Goal: Task Accomplishment & Management: Manage account settings

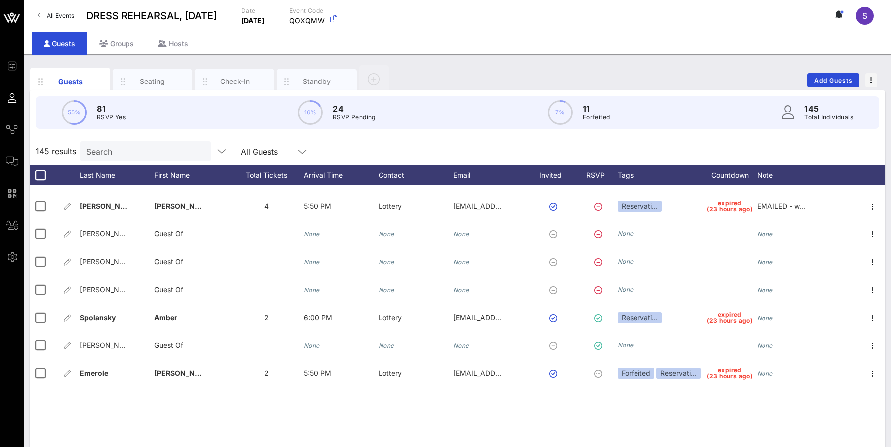
scroll to position [2849, 0]
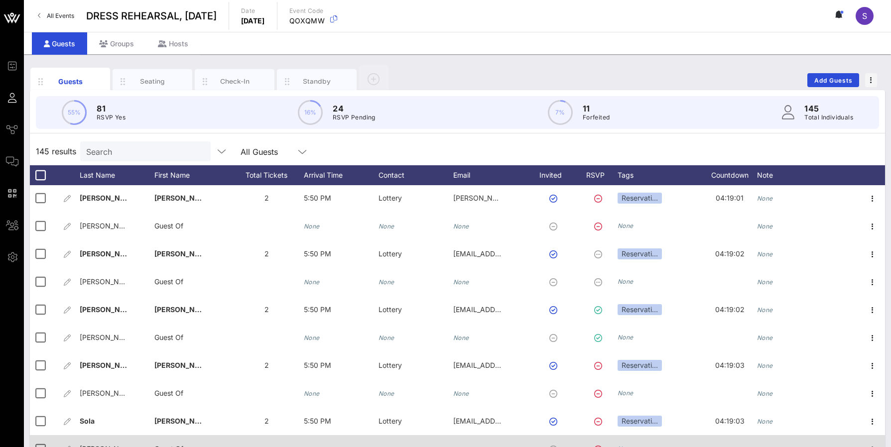
scroll to position [3646, 0]
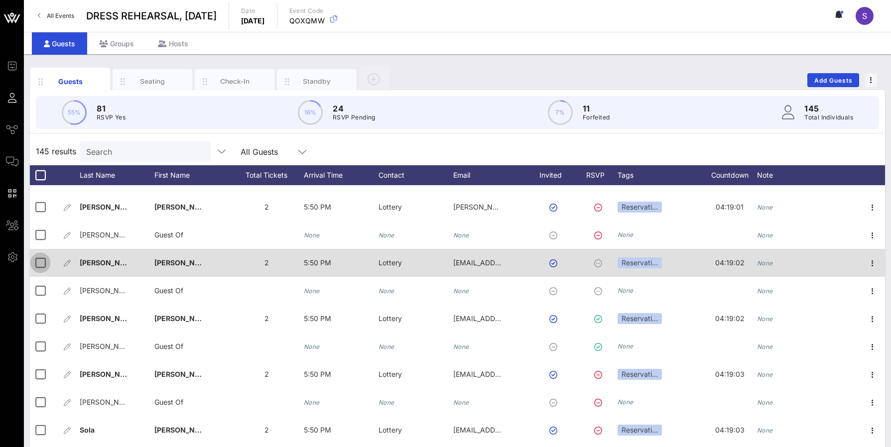
click at [35, 269] on div at bounding box center [40, 263] width 17 height 17
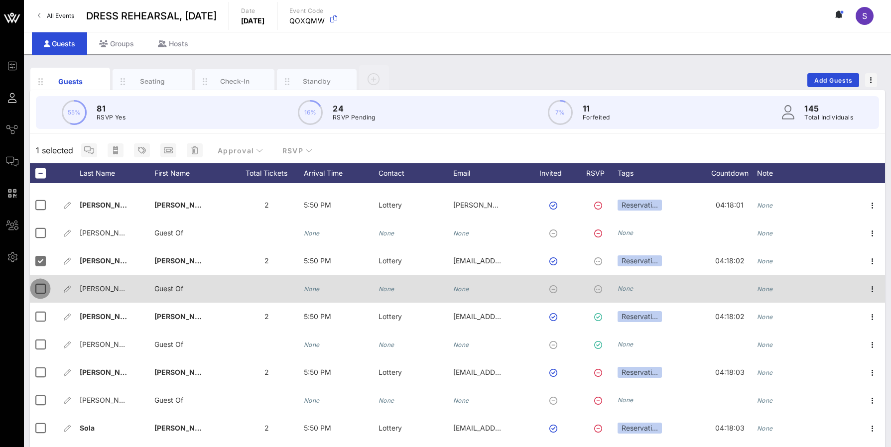
click at [37, 287] on div at bounding box center [40, 288] width 17 height 17
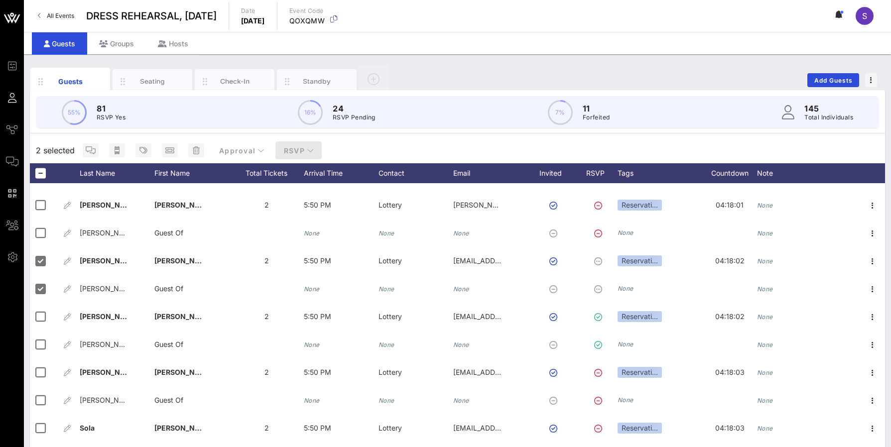
click at [295, 153] on span "RSVP" at bounding box center [298, 150] width 31 height 8
click at [401, 134] on div "55% 81 RSVP Yes 16% 24 RSVP Pending 7% 11 Forfeited 145 Total Individuals" at bounding box center [457, 112] width 867 height 45
click at [144, 153] on icon "button" at bounding box center [143, 150] width 8 height 8
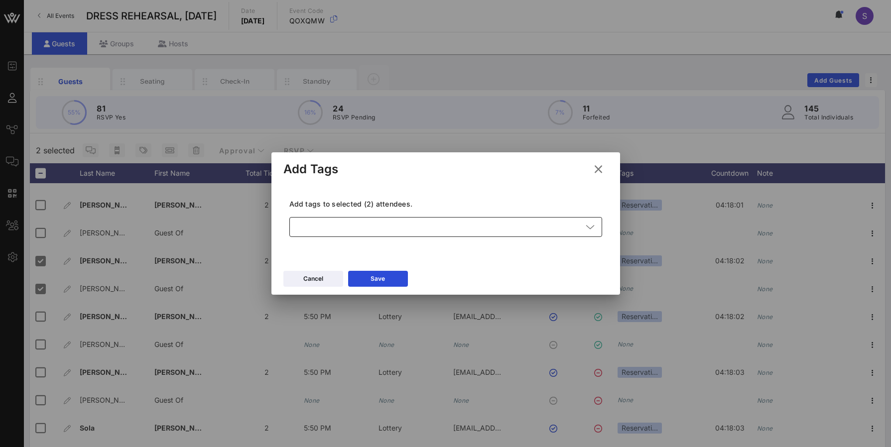
click at [405, 228] on div at bounding box center [438, 227] width 287 height 20
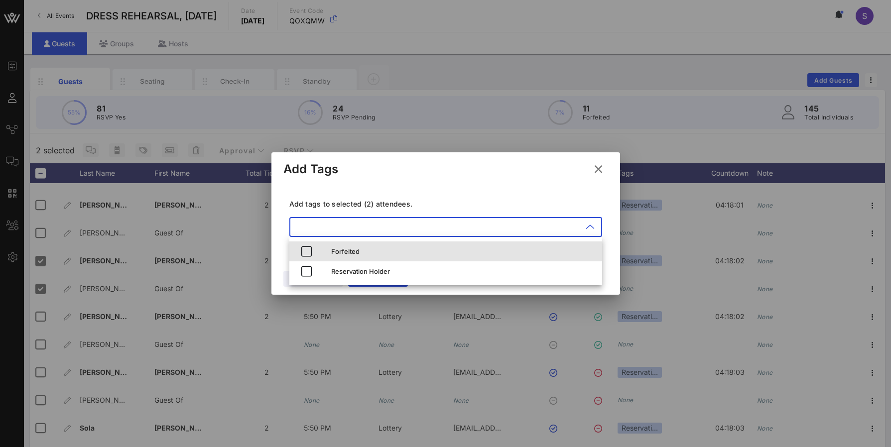
drag, startPoint x: 387, startPoint y: 245, endPoint x: 386, endPoint y: 230, distance: 15.0
click at [386, 245] on div "Forfeited" at bounding box center [462, 252] width 263 height 16
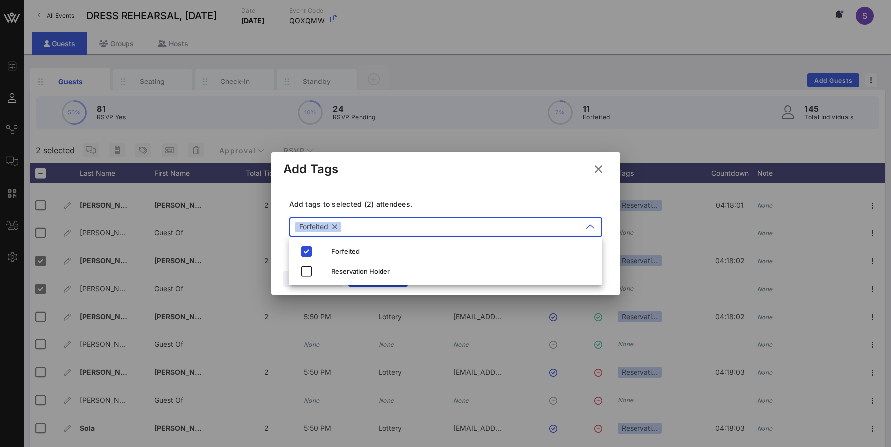
click at [406, 170] on div "Add Tags" at bounding box center [445, 167] width 349 height 31
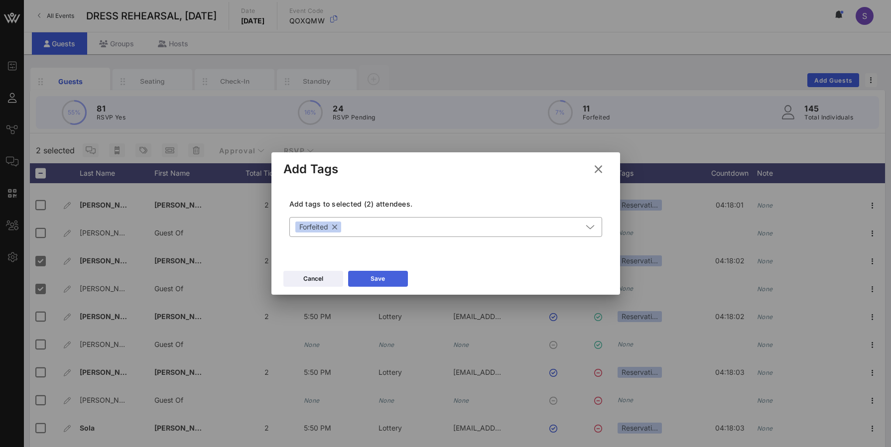
click at [394, 275] on button "Save" at bounding box center [378, 279] width 60 height 16
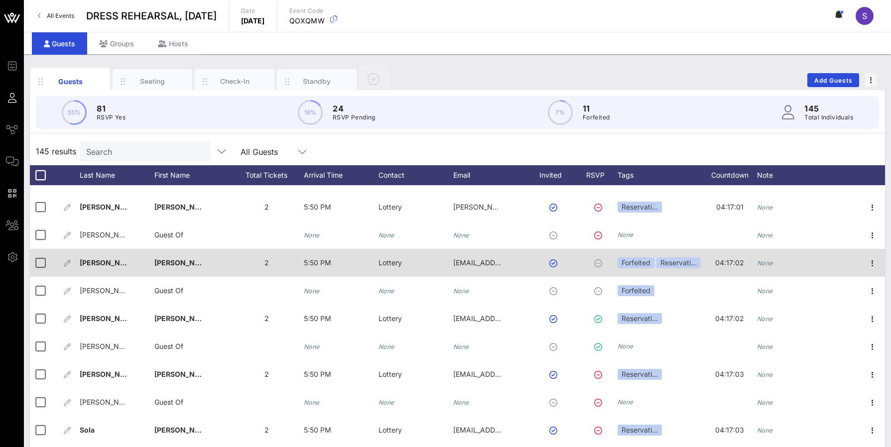
click at [781, 265] on div "None" at bounding box center [794, 268] width 75 height 39
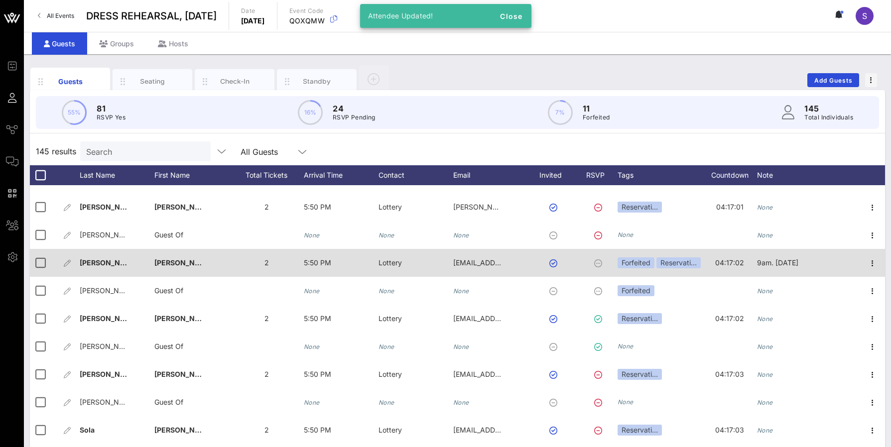
click at [815, 266] on div "9am. [DATE]" at bounding box center [794, 268] width 75 height 39
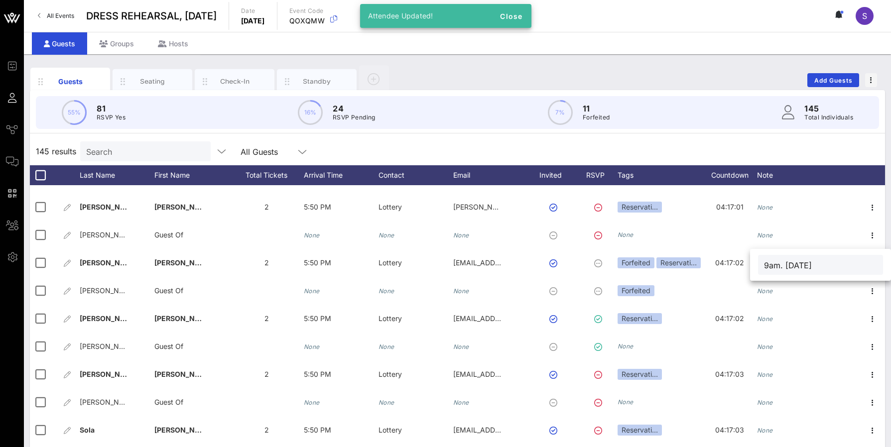
click at [764, 263] on div "9am. [DATE]" at bounding box center [820, 265] width 125 height 20
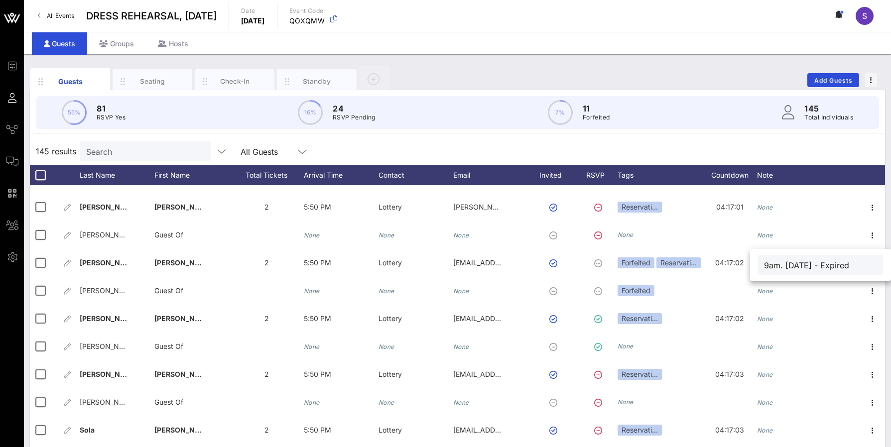
type input "9am. [DATE] - Expired"
click at [121, 151] on input "Search" at bounding box center [144, 151] width 117 height 13
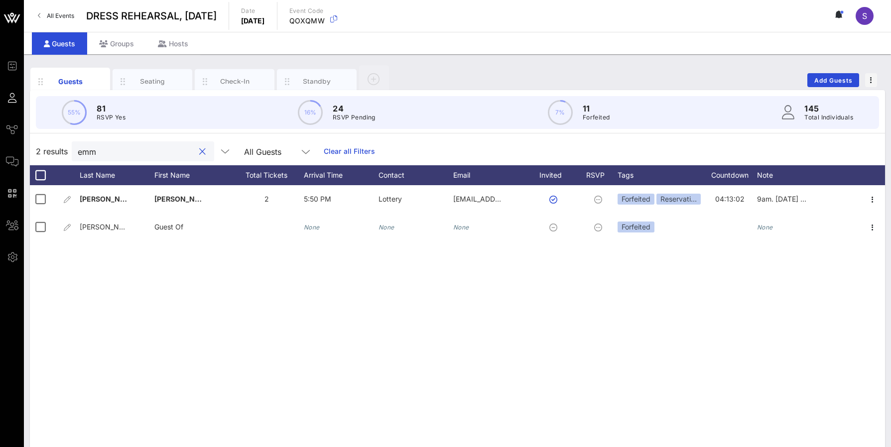
scroll to position [0, 0]
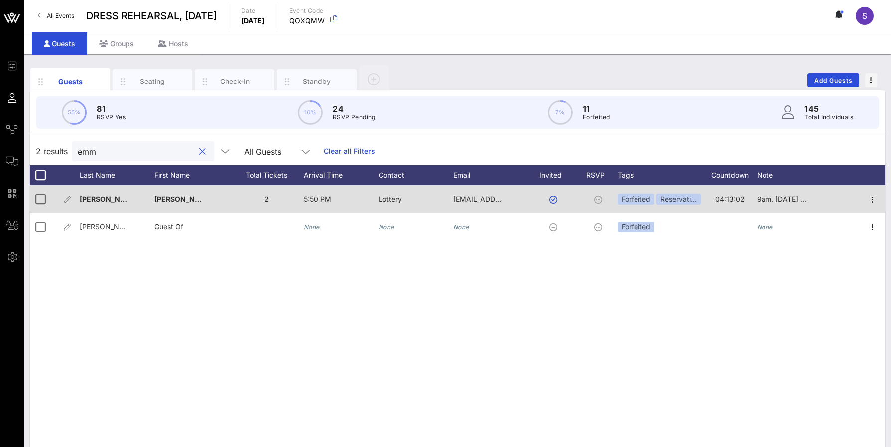
type input "emm"
click at [554, 206] on div at bounding box center [555, 199] width 55 height 28
click at [555, 201] on button "button" at bounding box center [553, 200] width 8 height 8
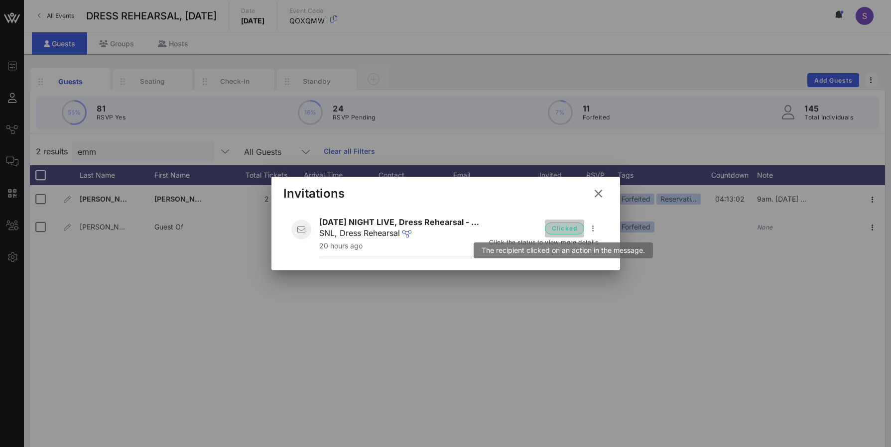
click at [559, 231] on span "clicked" at bounding box center [564, 229] width 26 height 10
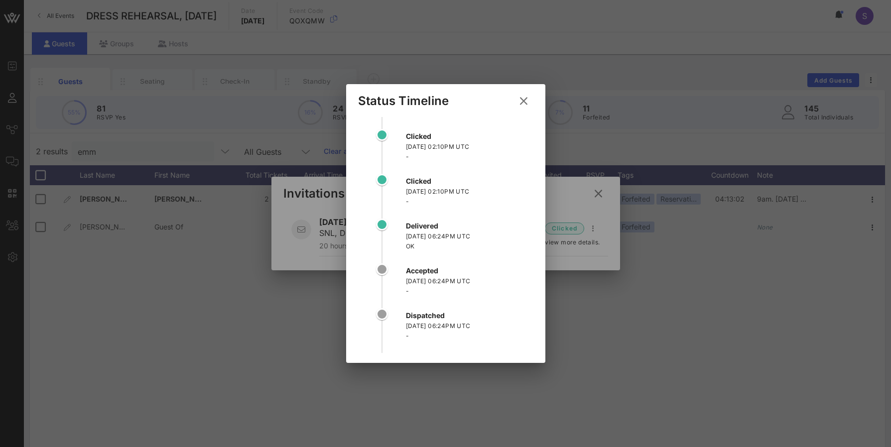
click at [526, 101] on icon at bounding box center [523, 101] width 12 height 14
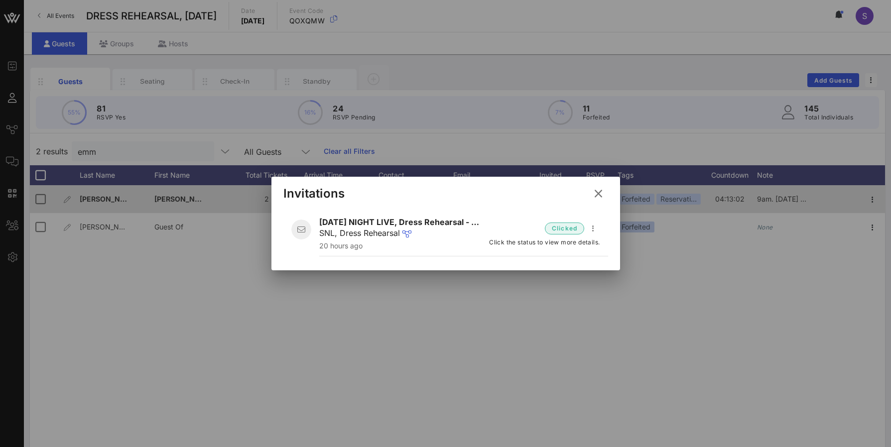
click at [599, 193] on icon at bounding box center [597, 193] width 15 height 14
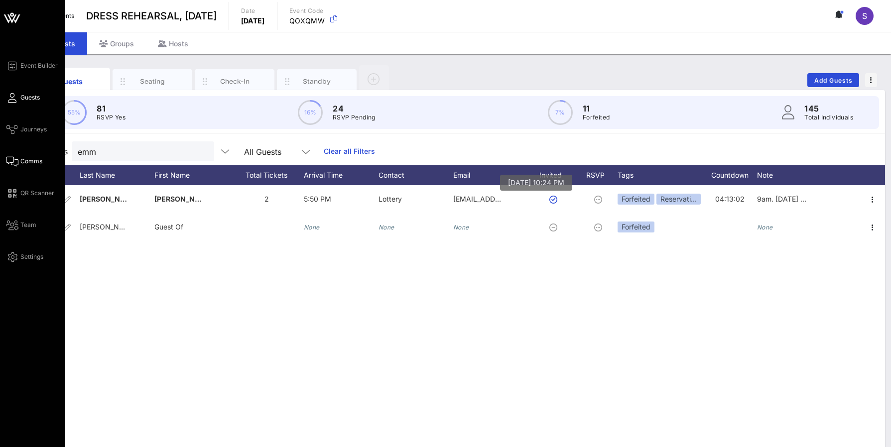
click at [21, 161] on span "Comms" at bounding box center [31, 161] width 22 height 9
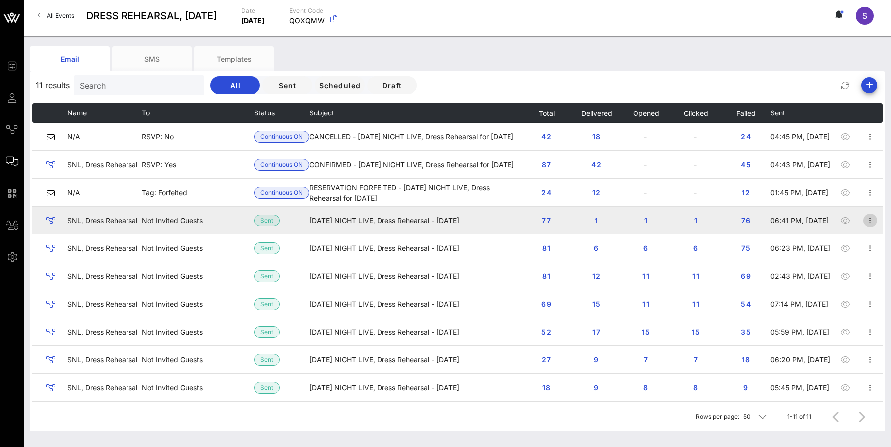
click at [864, 221] on icon "button" at bounding box center [870, 221] width 12 height 12
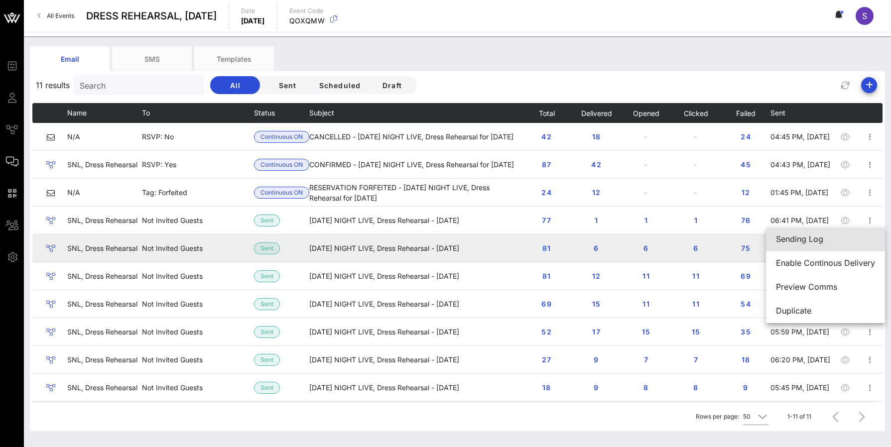
click at [858, 240] on div "Sending Log" at bounding box center [825, 239] width 99 height 9
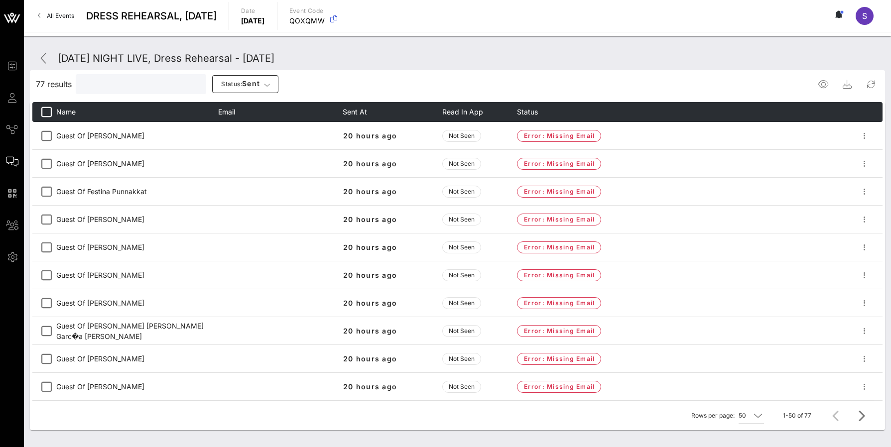
click at [134, 86] on input "text" at bounding box center [140, 84] width 117 height 13
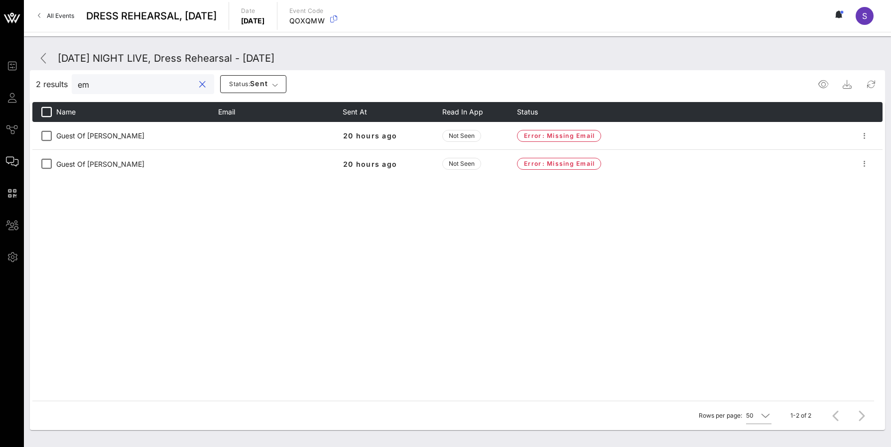
type input "e"
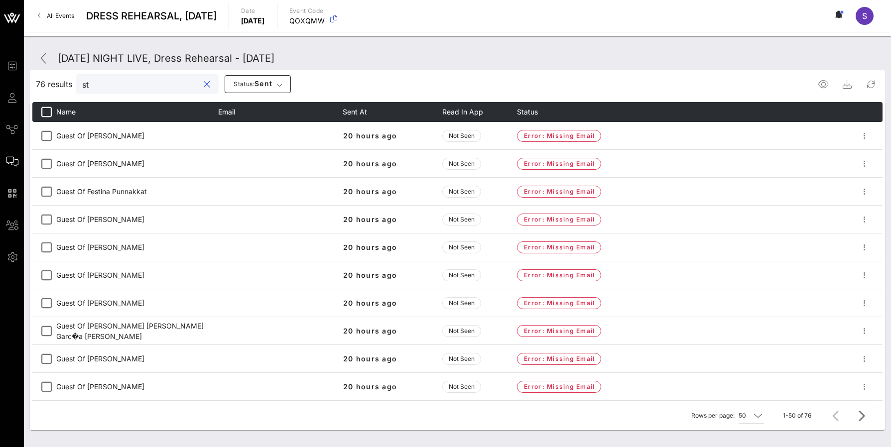
type input "s"
click at [37, 58] on span at bounding box center [44, 58] width 24 height 12
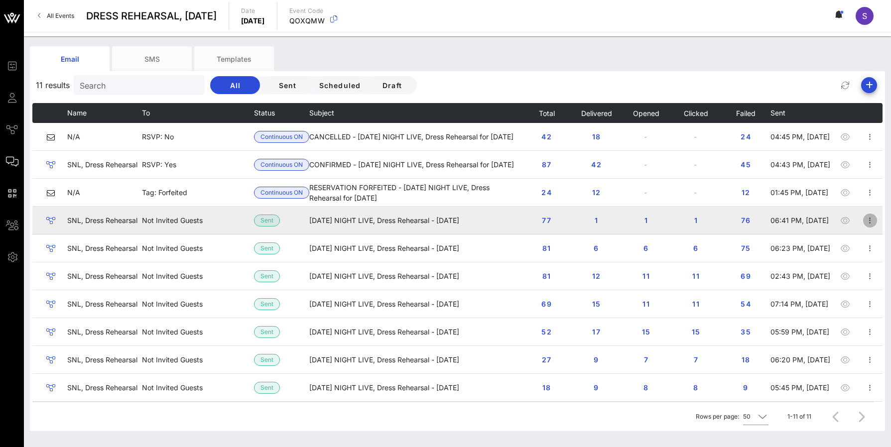
click at [864, 221] on icon "button" at bounding box center [870, 221] width 12 height 12
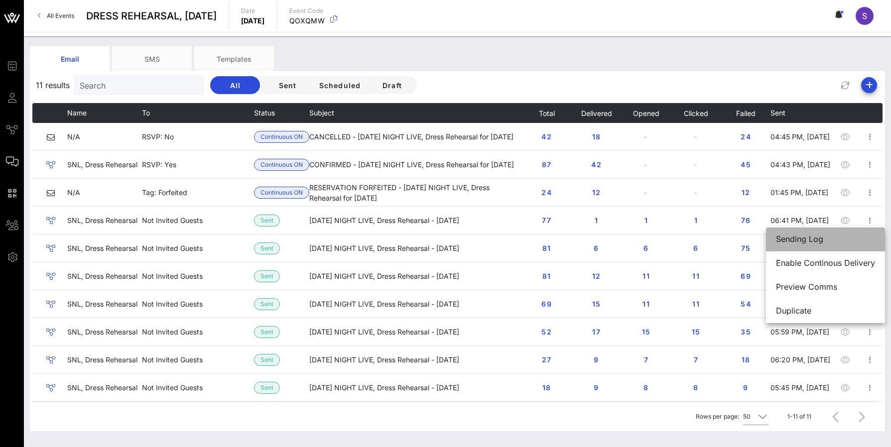
click at [853, 236] on div "Sending Log" at bounding box center [825, 239] width 99 height 9
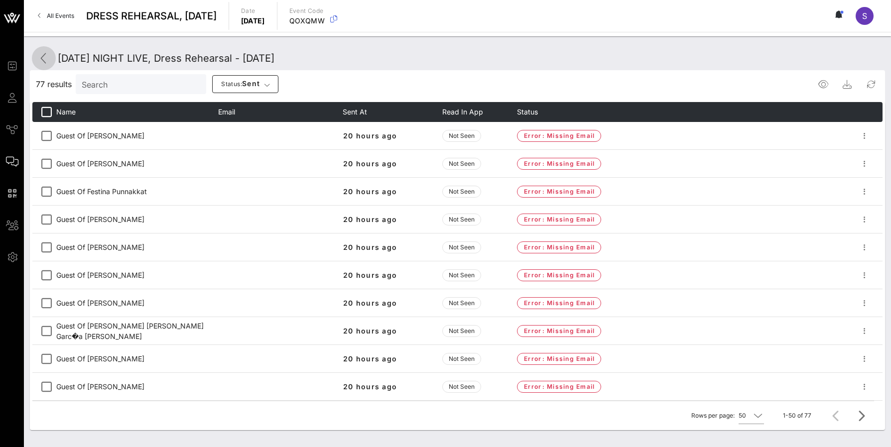
click at [48, 60] on icon at bounding box center [44, 58] width 12 height 12
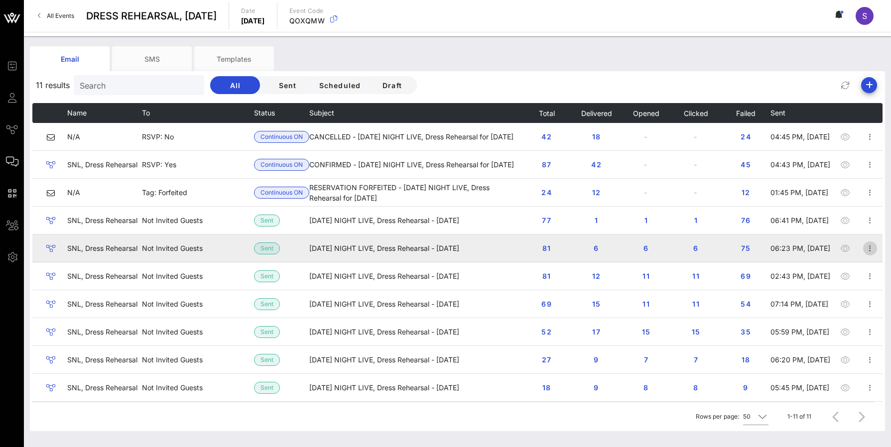
click at [864, 251] on icon "button" at bounding box center [870, 249] width 12 height 12
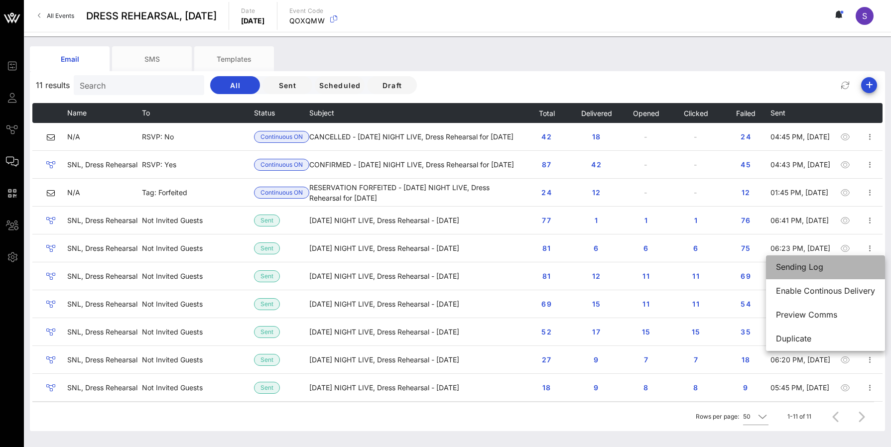
click at [860, 263] on div "Sending Log" at bounding box center [825, 267] width 99 height 21
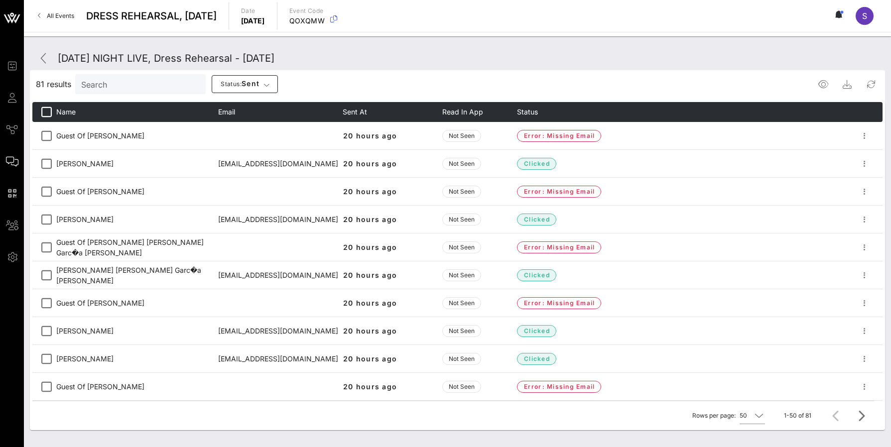
click at [123, 84] on input "Search" at bounding box center [139, 84] width 117 height 13
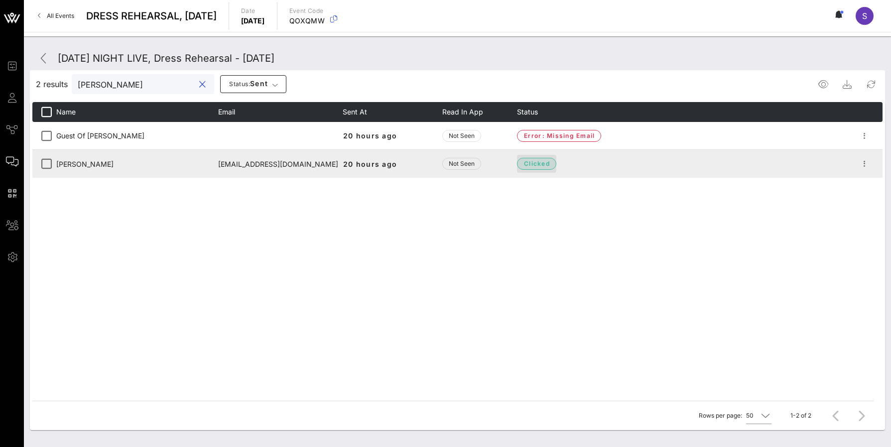
type input "[PERSON_NAME]"
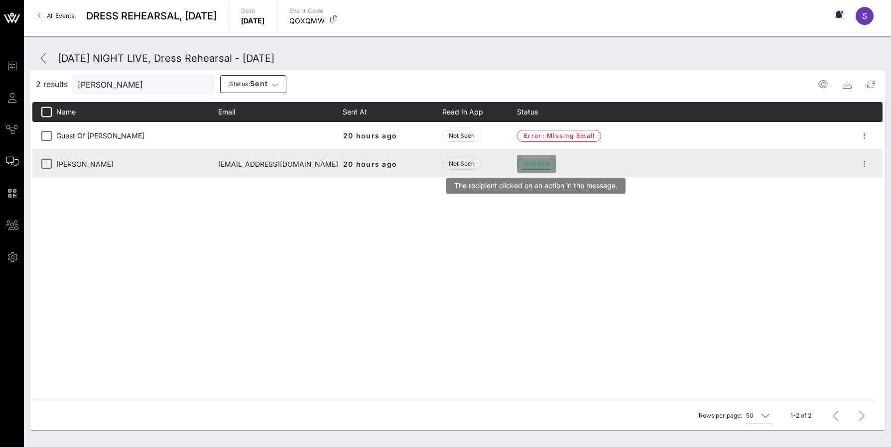
click at [518, 169] on span "clicked" at bounding box center [536, 164] width 39 height 12
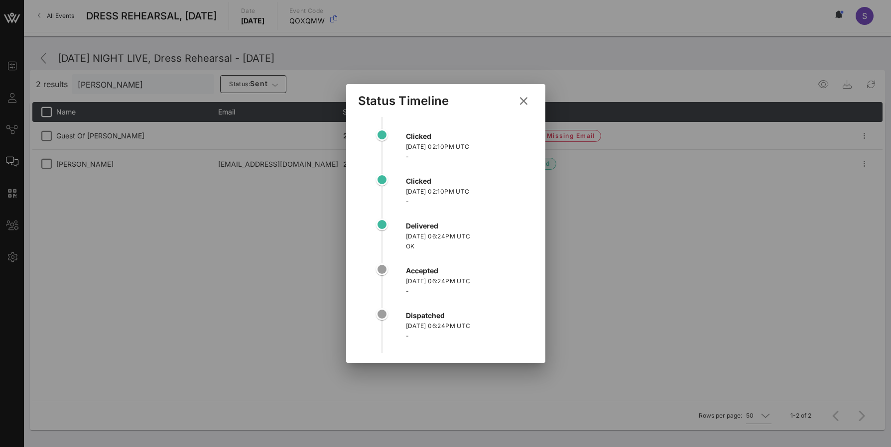
drag, startPoint x: 528, startPoint y: 98, endPoint x: 523, endPoint y: 58, distance: 39.6
click at [524, 94] on button at bounding box center [523, 101] width 19 height 18
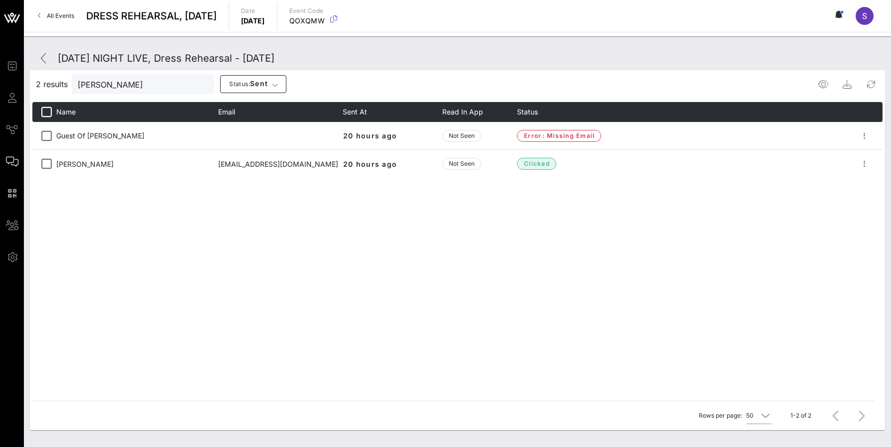
click at [524, 57] on div "[DATE] NIGHT LIVE, Dress Rehearsal - [DATE]" at bounding box center [457, 58] width 855 height 24
click at [40, 60] on icon at bounding box center [44, 58] width 12 height 12
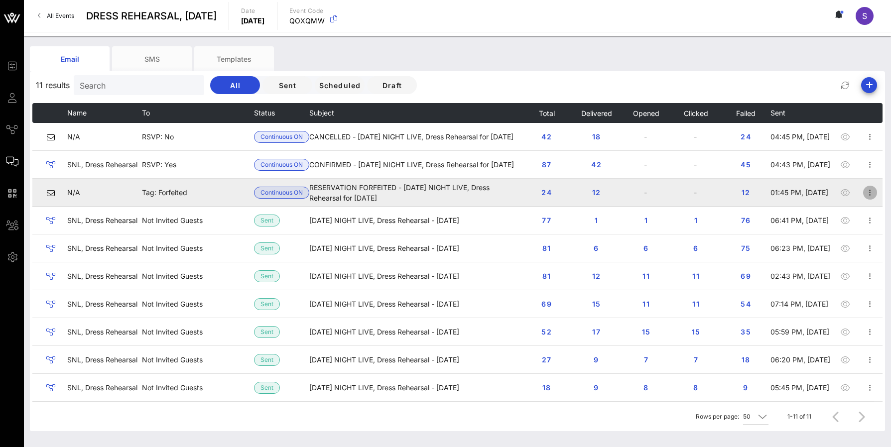
click at [864, 193] on icon "button" at bounding box center [870, 193] width 12 height 12
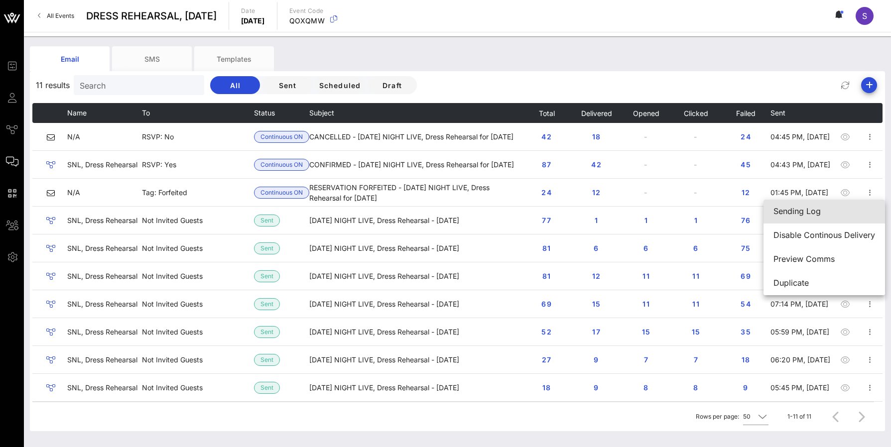
click at [864, 214] on div "Sending Log" at bounding box center [825, 211] width 102 height 9
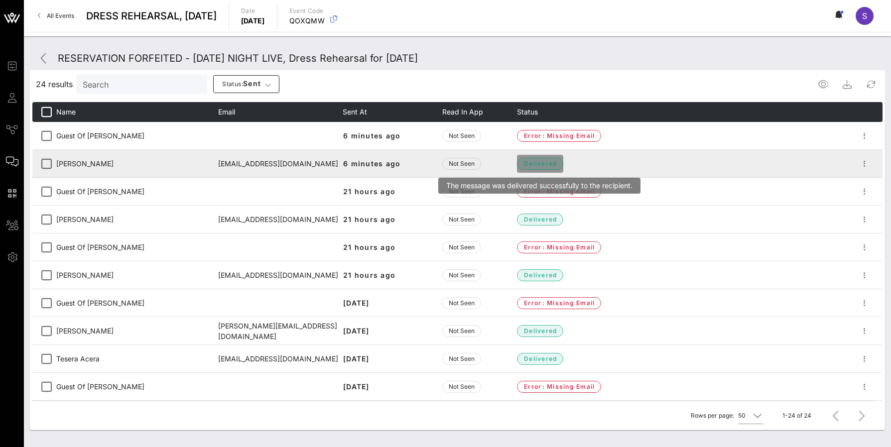
click at [521, 164] on span "delivered" at bounding box center [540, 164] width 46 height 12
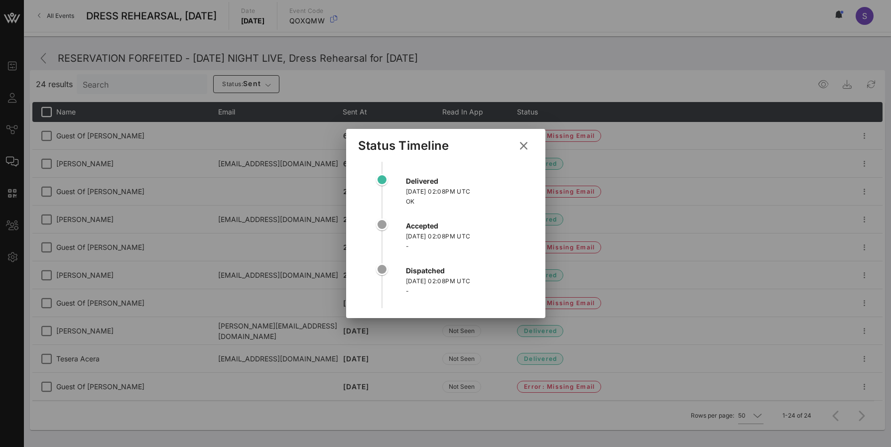
click at [529, 144] on icon at bounding box center [523, 146] width 17 height 16
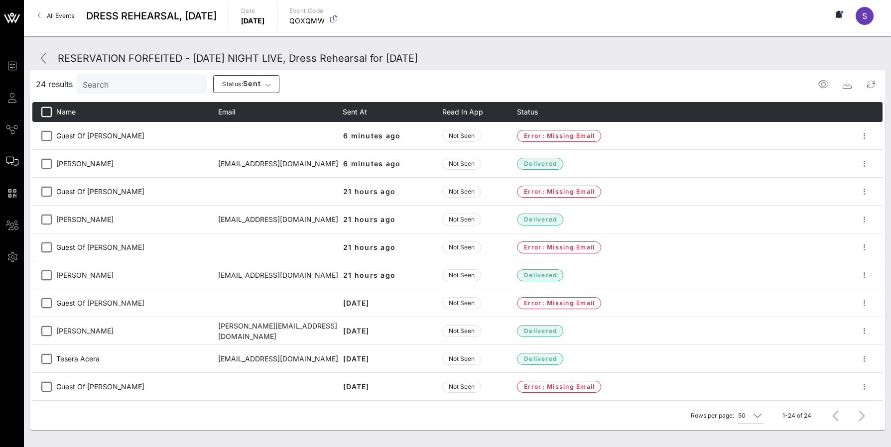
click at [591, 48] on div "RESERVATION FORFEITED - [DATE] NIGHT LIVE, Dress Rehearsal for [DATE]" at bounding box center [457, 58] width 855 height 24
click at [120, 85] on input "Search" at bounding box center [141, 84] width 117 height 13
drag, startPoint x: 18, startPoint y: 92, endPoint x: 100, endPoint y: 83, distance: 82.7
click at [17, 91] on div "Event Builder Guests Journeys Comms QR Scanner Team Settings" at bounding box center [15, 161] width 18 height 203
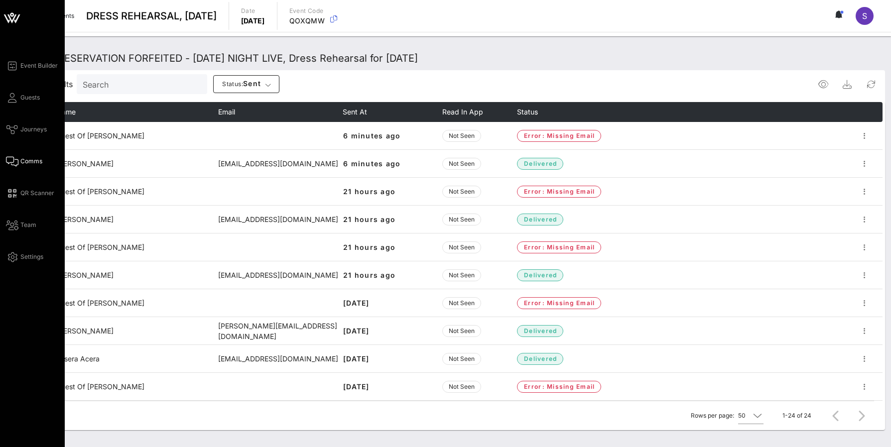
click at [42, 99] on div "Event Builder Guests Journeys Comms QR Scanner Team Settings" at bounding box center [35, 161] width 59 height 203
click at [41, 98] on div "Event Builder Guests Journeys Comms QR Scanner Team Settings" at bounding box center [35, 161] width 59 height 203
click at [35, 98] on span "Guests" at bounding box center [29, 97] width 19 height 9
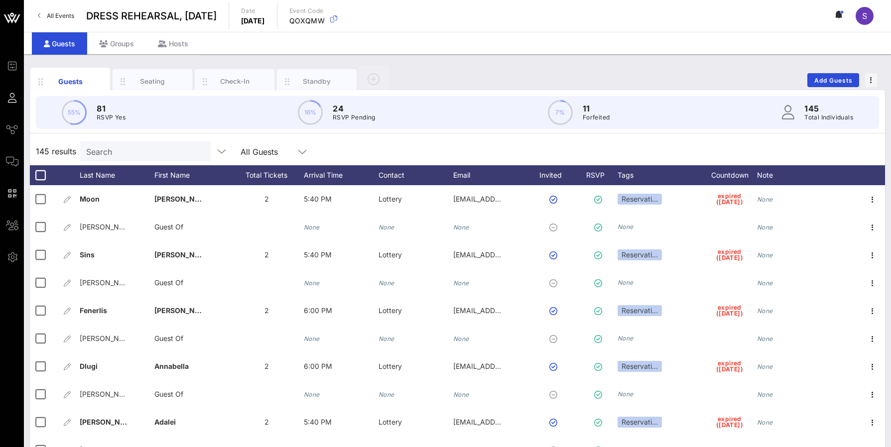
click at [124, 153] on input "Search" at bounding box center [144, 151] width 117 height 13
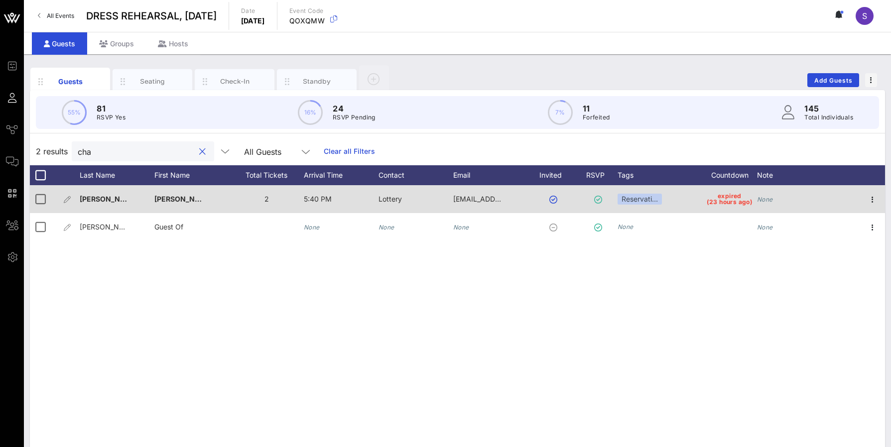
type input "cha"
click at [788, 198] on div "None" at bounding box center [794, 204] width 75 height 39
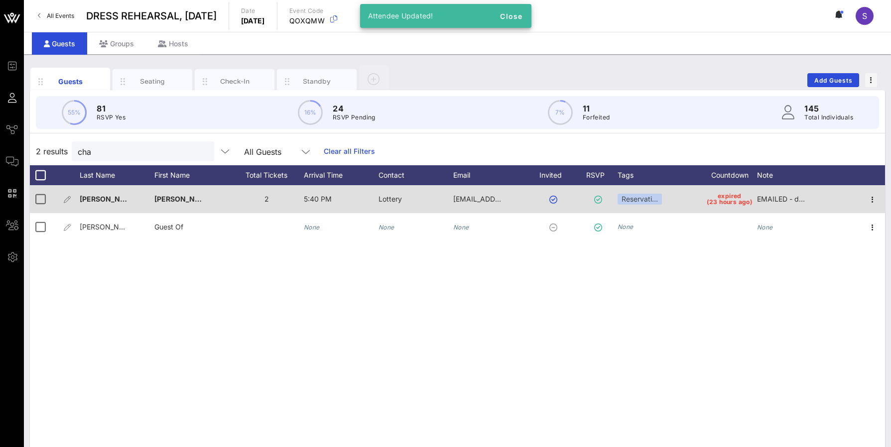
click at [788, 198] on span "EMAILED - day of [PERSON_NAME]" at bounding box center [816, 199] width 118 height 8
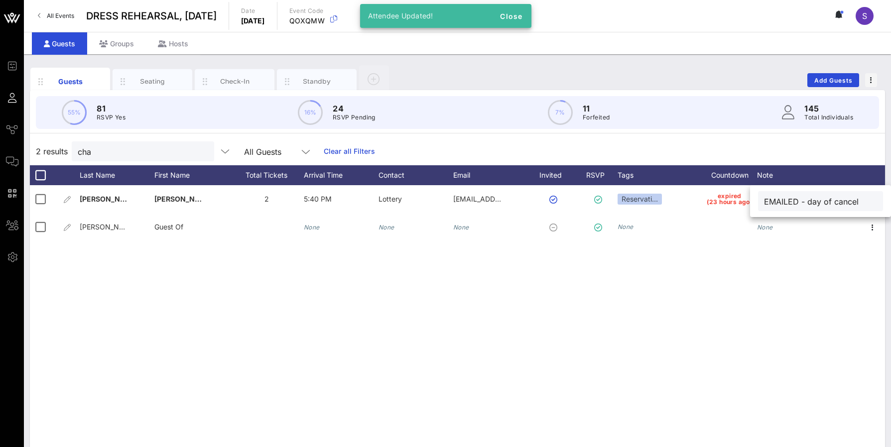
type input "EMAILED - day of cancel"
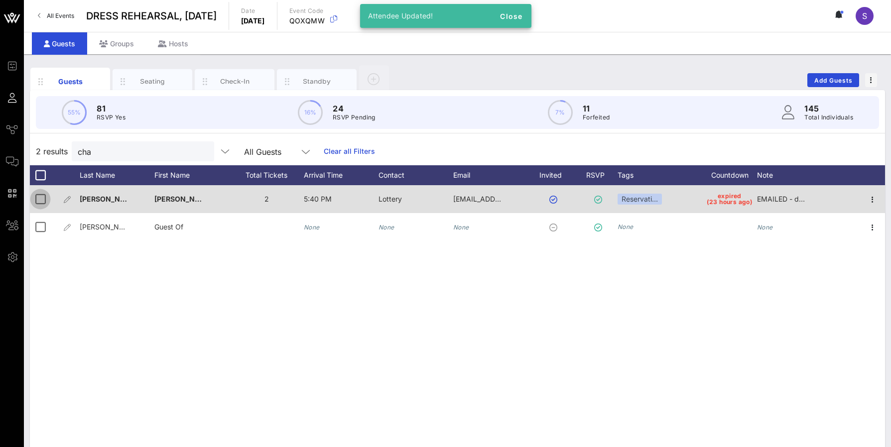
click at [36, 199] on div at bounding box center [40, 199] width 17 height 17
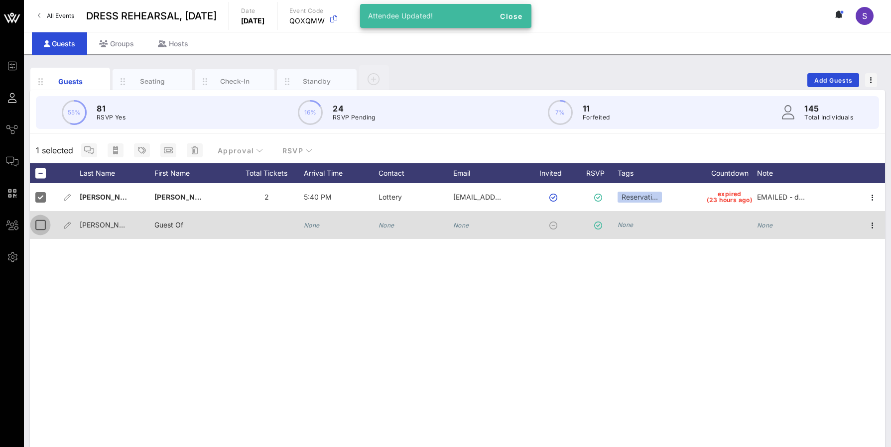
click at [37, 220] on div at bounding box center [40, 225] width 17 height 17
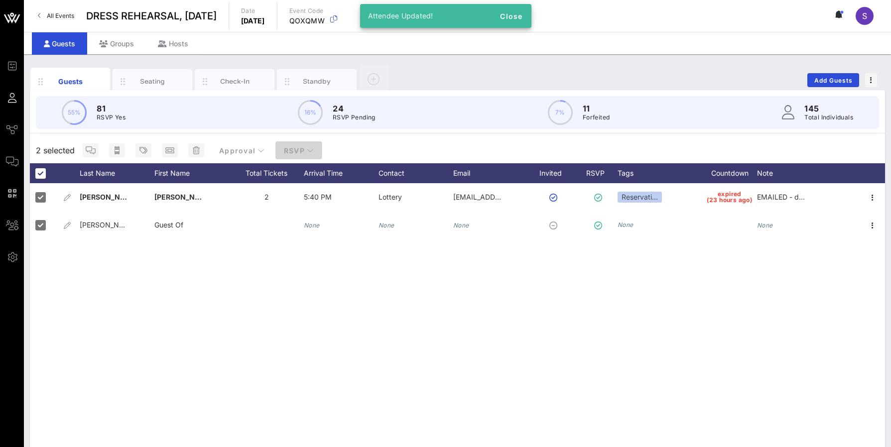
click at [301, 145] on button "RSVP" at bounding box center [298, 150] width 47 height 18
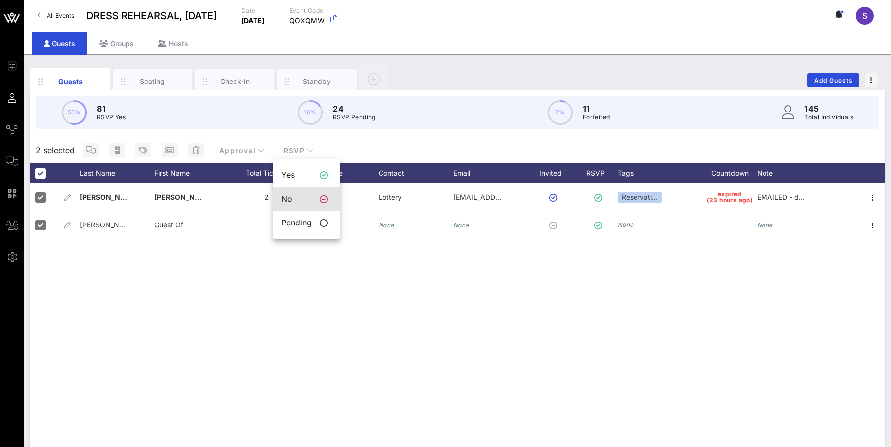
click at [293, 195] on div "No" at bounding box center [296, 198] width 30 height 9
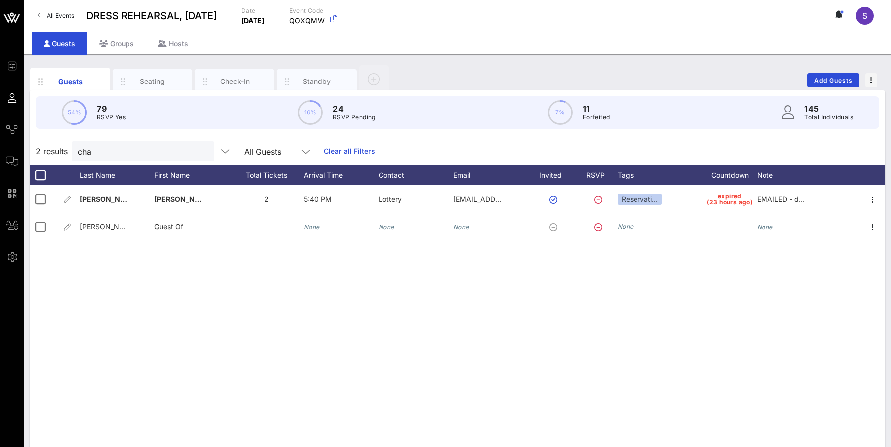
click at [334, 151] on link "Clear all Filters" at bounding box center [349, 151] width 51 height 11
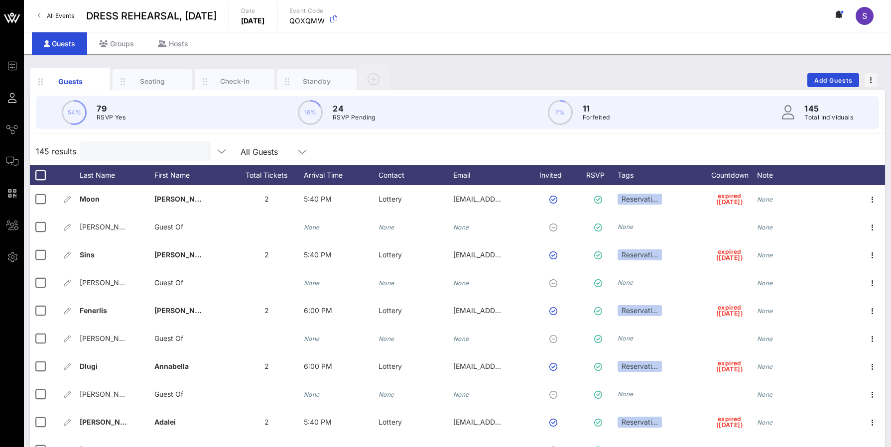
click at [108, 152] on input "text" at bounding box center [144, 151] width 117 height 13
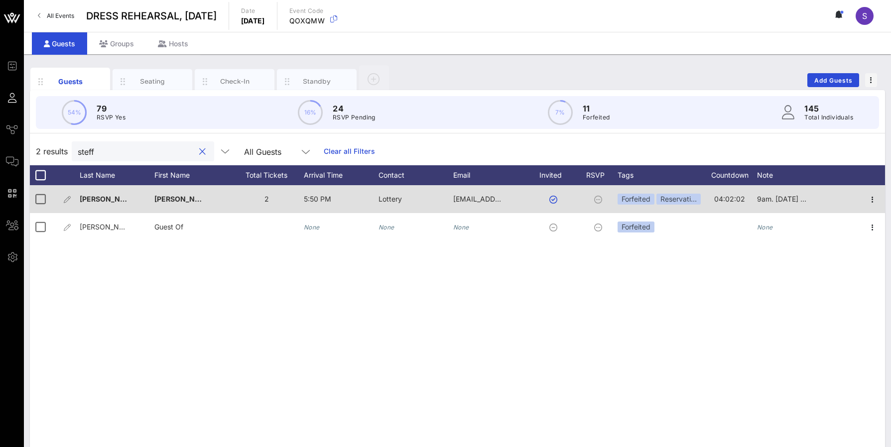
type input "steff"
click at [786, 193] on div "9am. [DATE] - Expired" at bounding box center [782, 199] width 50 height 28
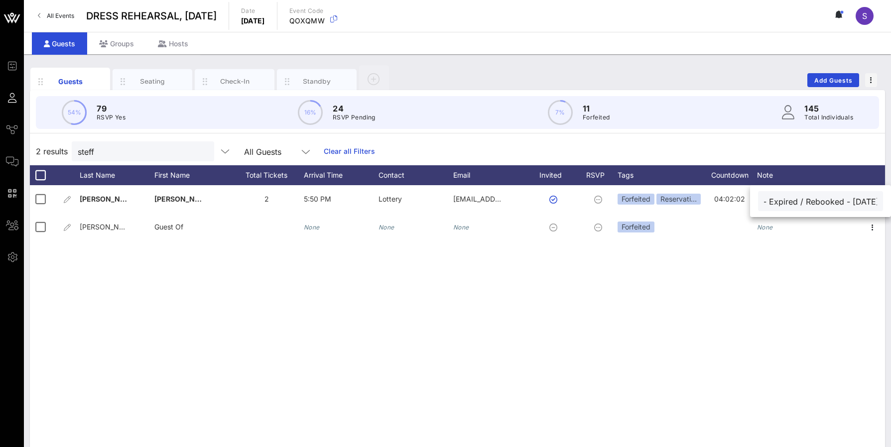
scroll to position [0, 51]
type input "9am. [DATE] - Expired / Rebooked - [DATE]"
click at [492, 74] on div "Guests Seating Check-In Standby Add Guests" at bounding box center [457, 80] width 855 height 32
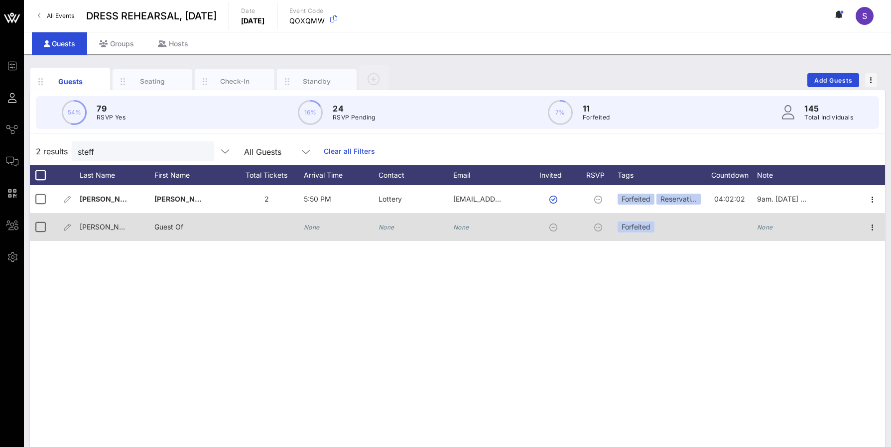
drag, startPoint x: 37, startPoint y: 197, endPoint x: 42, endPoint y: 213, distance: 16.2
click at [38, 198] on div at bounding box center [40, 199] width 17 height 17
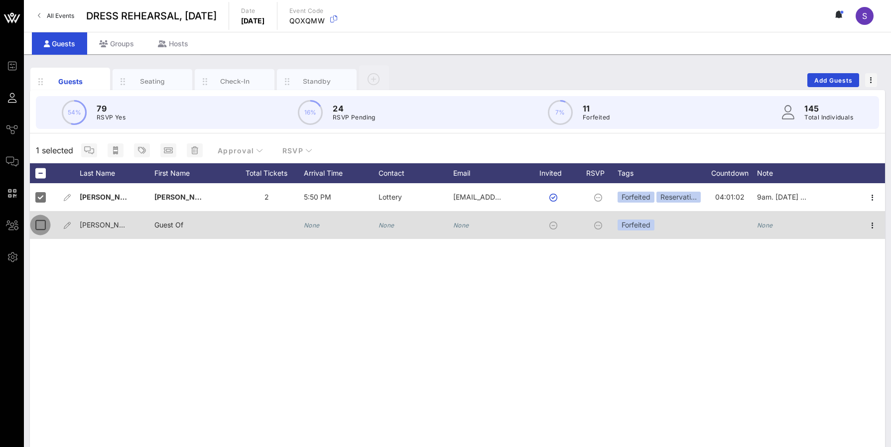
click at [43, 233] on div at bounding box center [40, 225] width 17 height 17
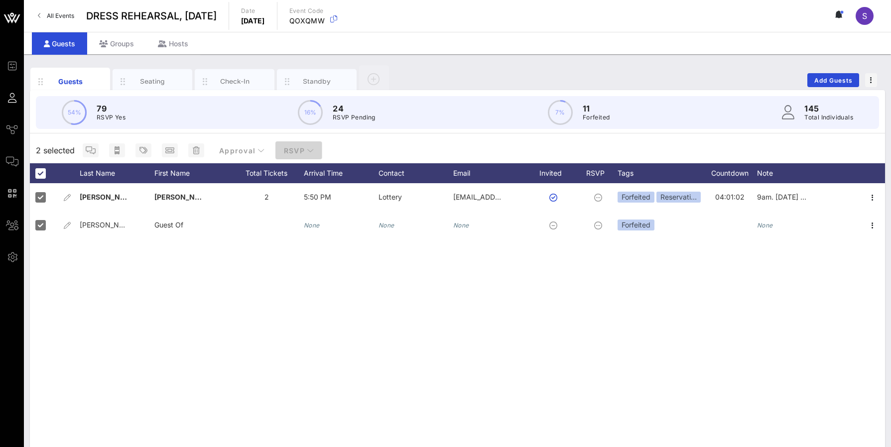
click at [294, 153] on span "RSVP" at bounding box center [298, 150] width 31 height 8
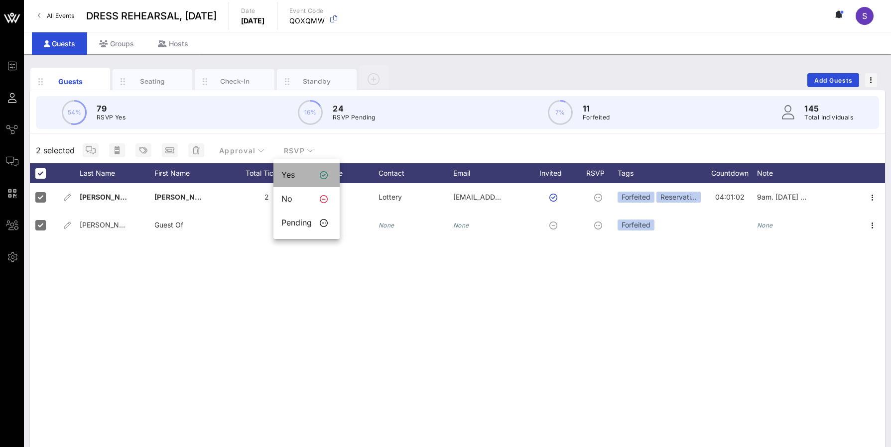
drag, startPoint x: 293, startPoint y: 174, endPoint x: 598, endPoint y: 8, distance: 347.1
click at [293, 174] on div "Yes" at bounding box center [296, 174] width 30 height 9
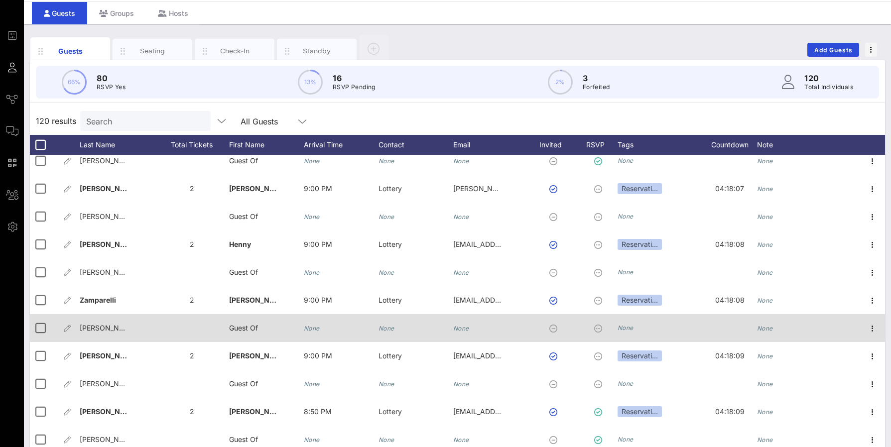
scroll to position [47, 0]
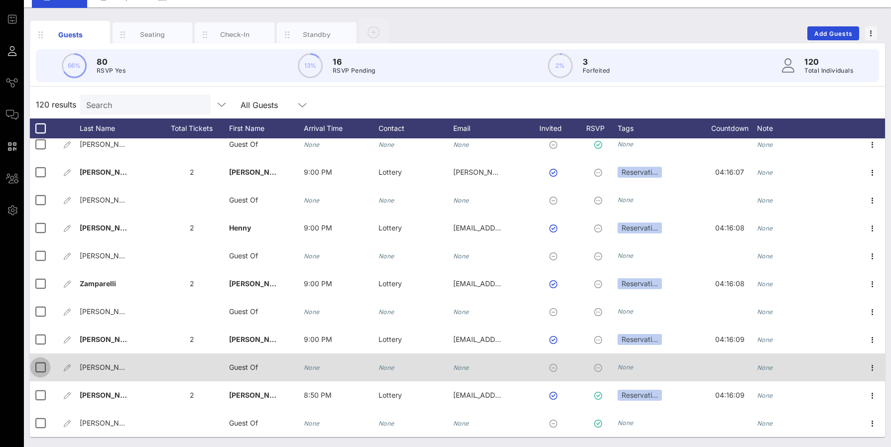
click at [40, 364] on div at bounding box center [40, 367] width 17 height 17
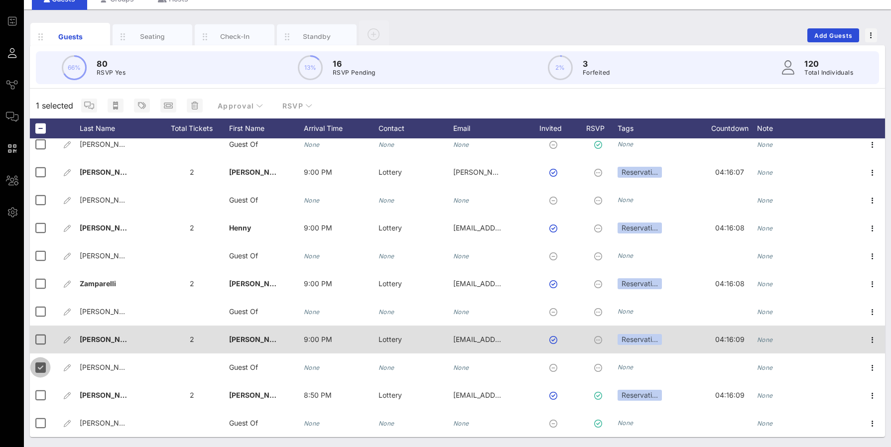
scroll to position [45, 0]
click at [43, 341] on div at bounding box center [40, 339] width 17 height 17
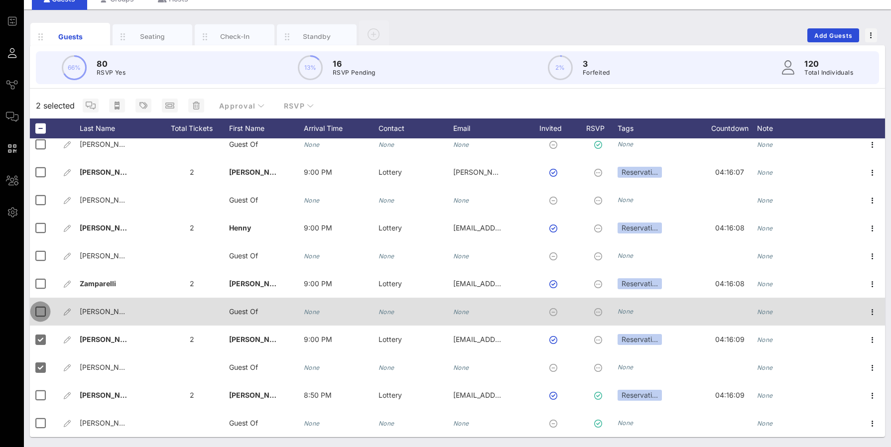
click at [43, 307] on div at bounding box center [40, 311] width 17 height 17
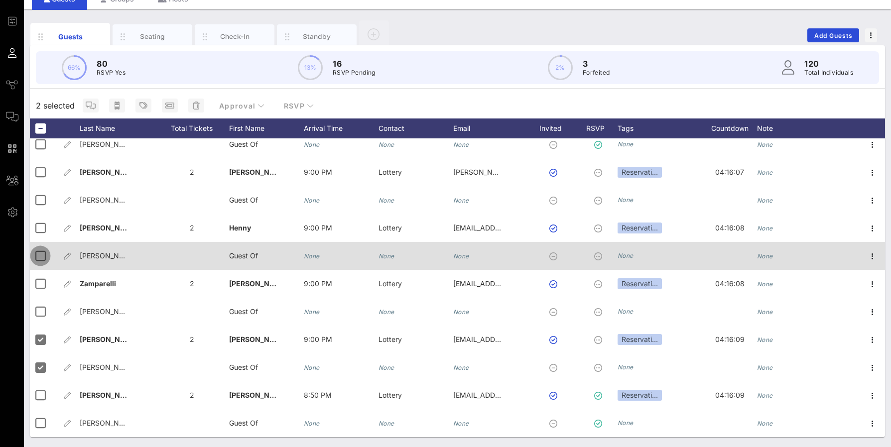
click at [40, 260] on div at bounding box center [40, 256] width 17 height 17
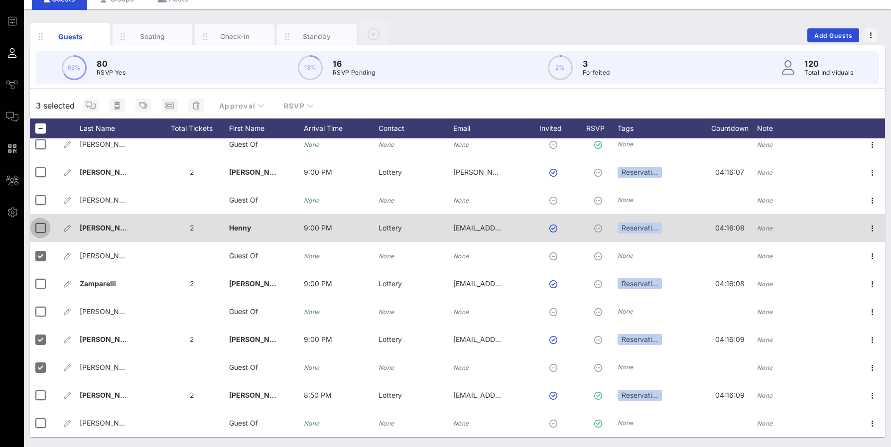
click at [40, 229] on div at bounding box center [40, 228] width 17 height 17
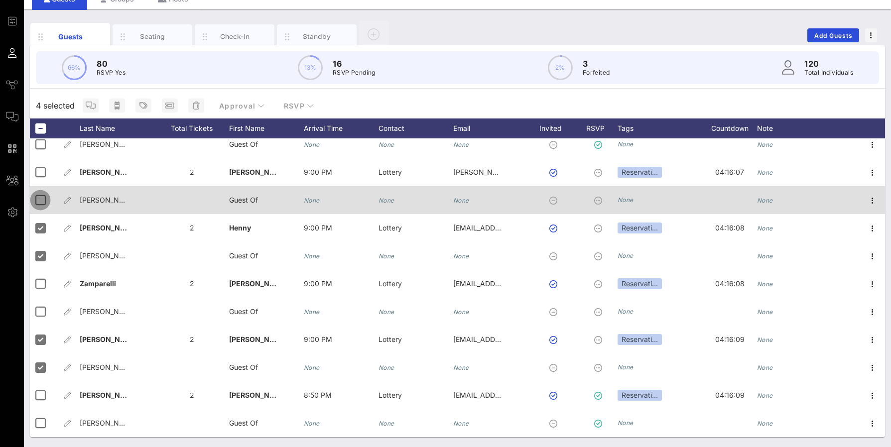
click at [40, 203] on div at bounding box center [40, 200] width 17 height 17
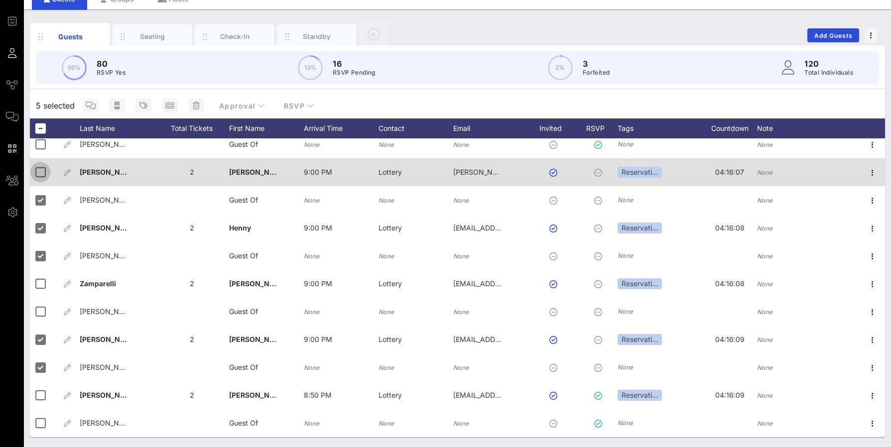
click at [40, 171] on div at bounding box center [40, 172] width 17 height 17
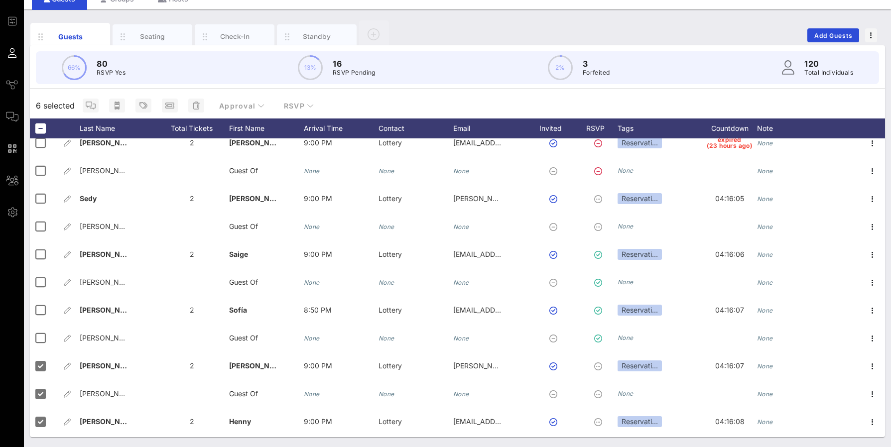
scroll to position [2849, 0]
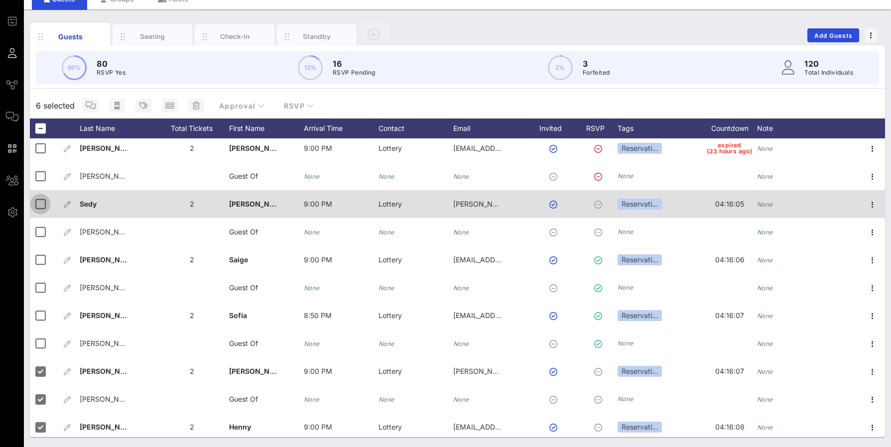
click at [48, 204] on div at bounding box center [40, 204] width 17 height 17
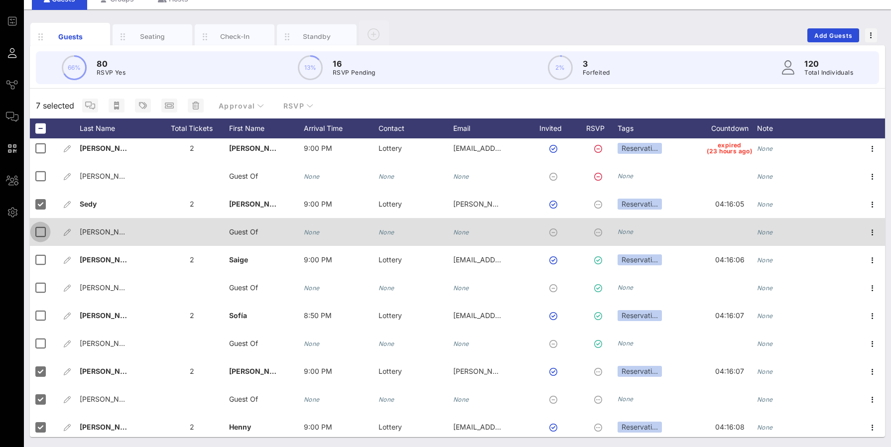
click at [46, 228] on div at bounding box center [40, 232] width 17 height 17
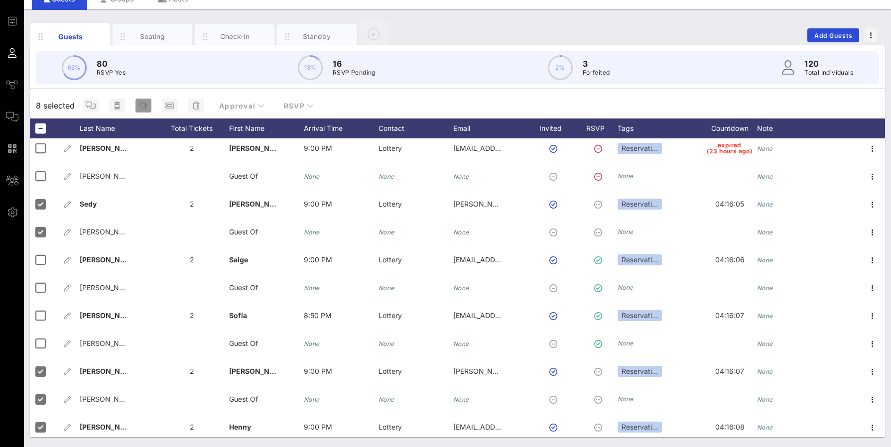
click at [151, 110] on button "button" at bounding box center [143, 106] width 16 height 14
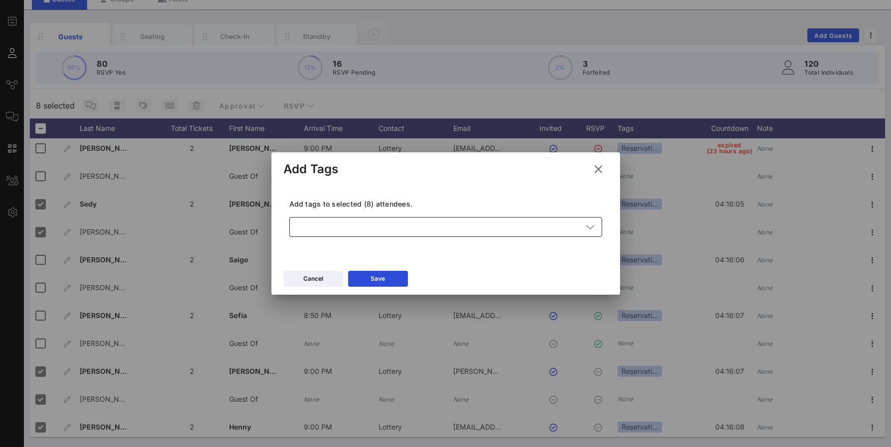
click at [319, 232] on div at bounding box center [438, 227] width 287 height 20
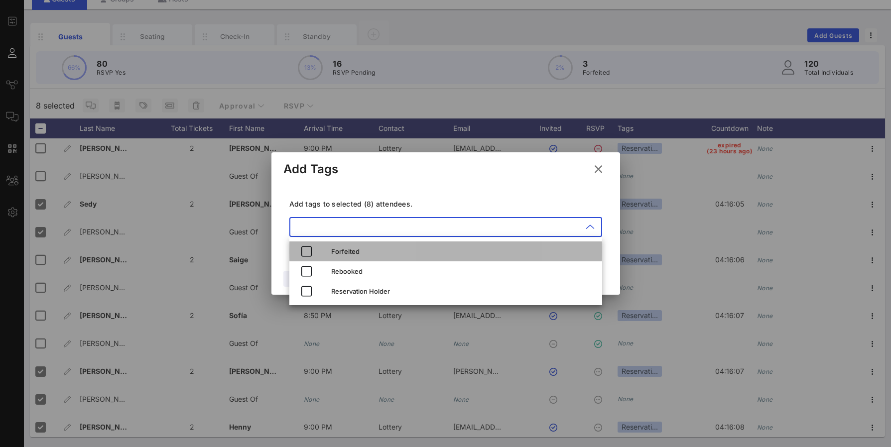
drag, startPoint x: 332, startPoint y: 250, endPoint x: 368, endPoint y: 189, distance: 70.6
click at [332, 250] on div "Forfeited" at bounding box center [462, 252] width 263 height 8
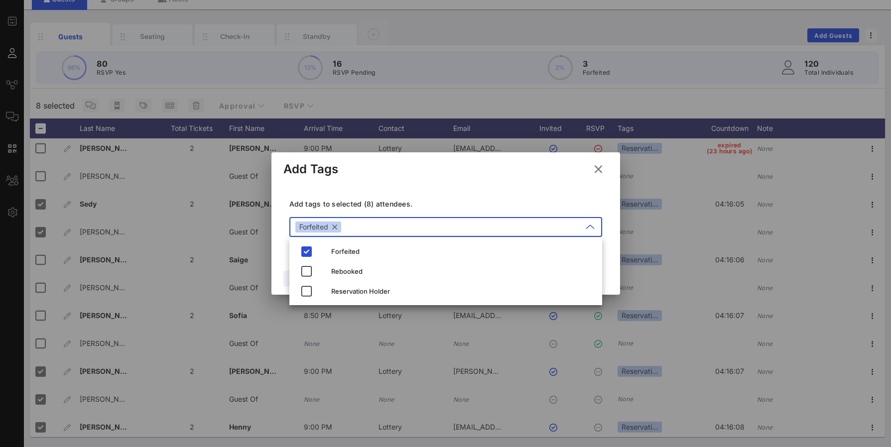
drag, startPoint x: 374, startPoint y: 181, endPoint x: 344, endPoint y: 245, distance: 70.0
click at [374, 182] on div "Add Tags" at bounding box center [445, 167] width 349 height 31
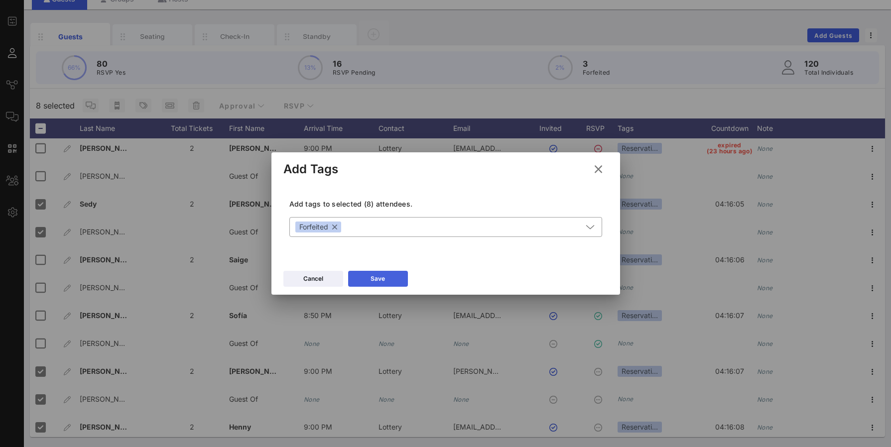
click at [388, 272] on button "Save" at bounding box center [378, 279] width 60 height 16
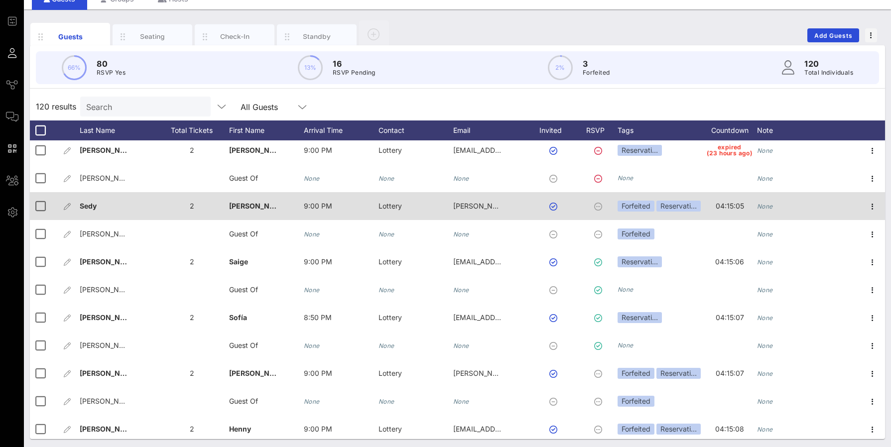
click at [802, 209] on div "None" at bounding box center [794, 211] width 75 height 39
type input "9am, 10/11 - Expired"
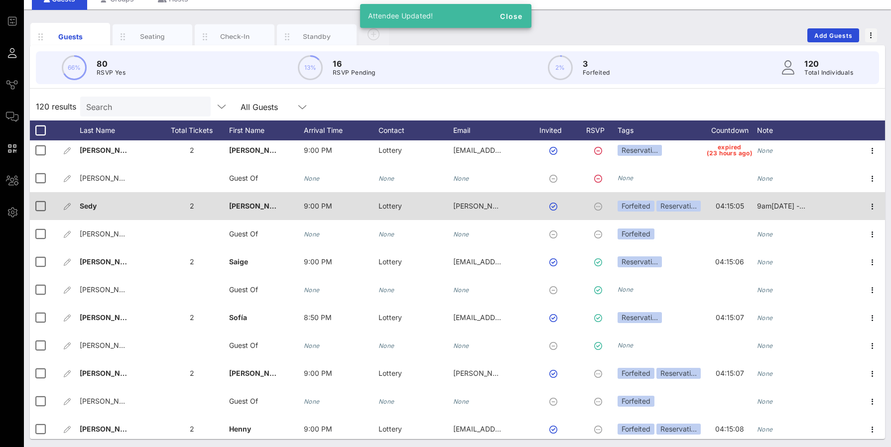
click at [802, 209] on span "9am, 10/11 - Expired" at bounding box center [791, 206] width 69 height 8
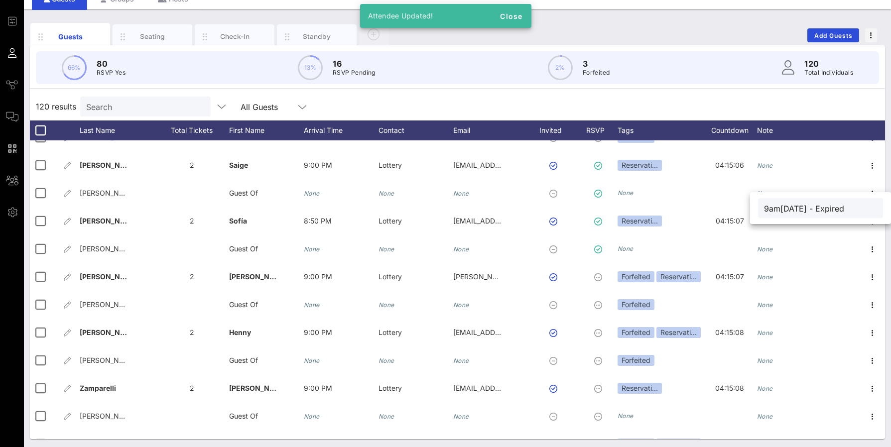
scroll to position [2949, 0]
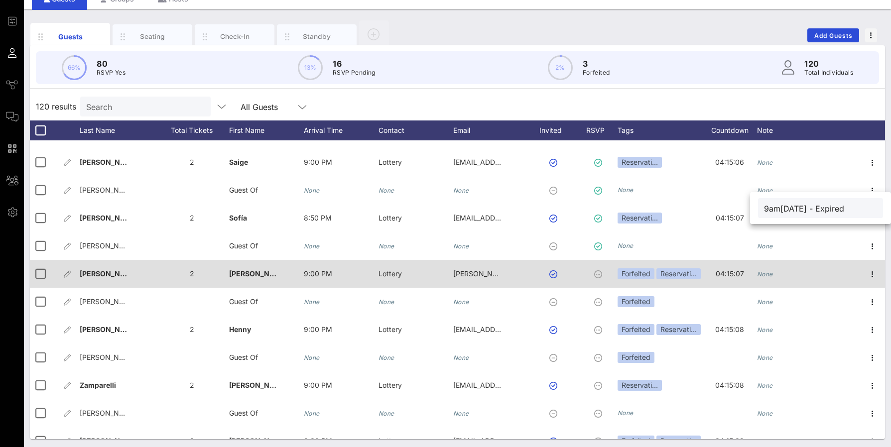
click at [800, 270] on div "None" at bounding box center [794, 279] width 75 height 39
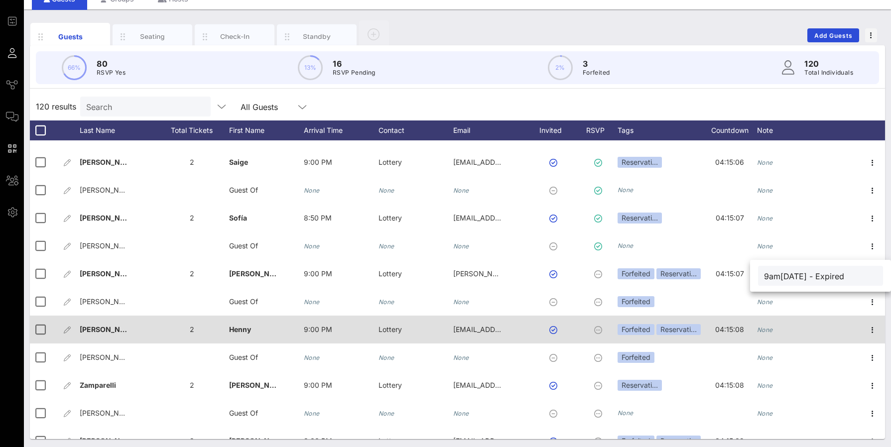
type input "9am, 10/11 - Expired"
click at [791, 329] on div "None" at bounding box center [794, 335] width 75 height 39
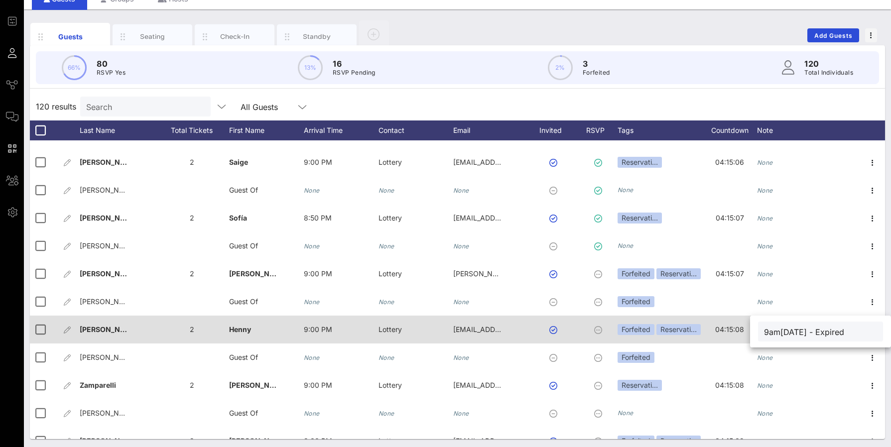
scroll to position [47, 0]
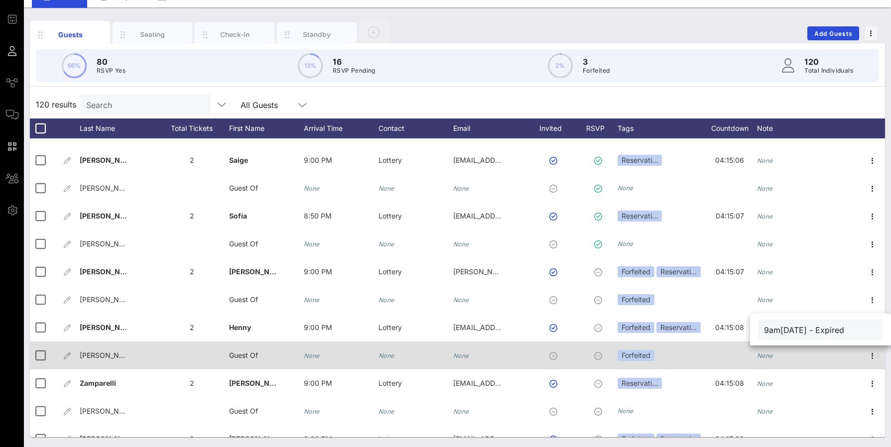
type input "9am, 10/11 - Expired"
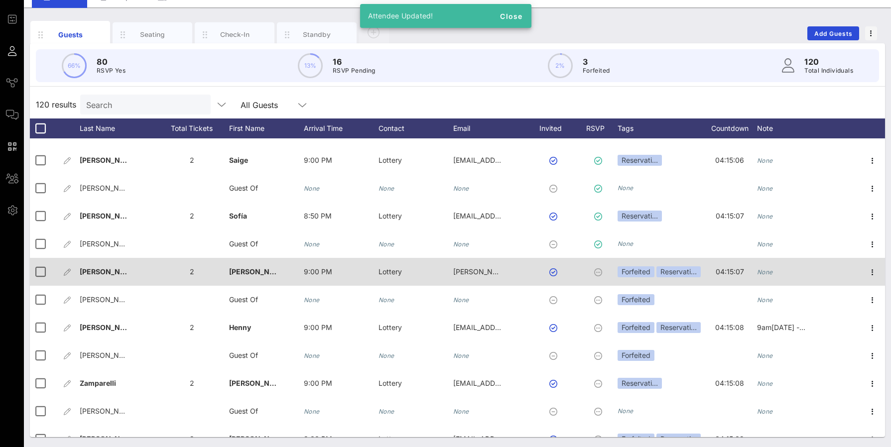
click at [784, 271] on div "None" at bounding box center [794, 277] width 75 height 39
paste input "9am, 10/11 - Expired"
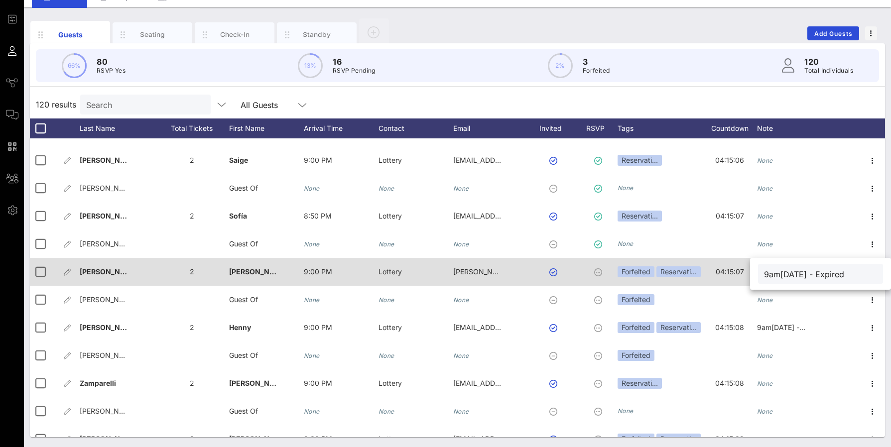
type input "9am, 10/11 - Expired"
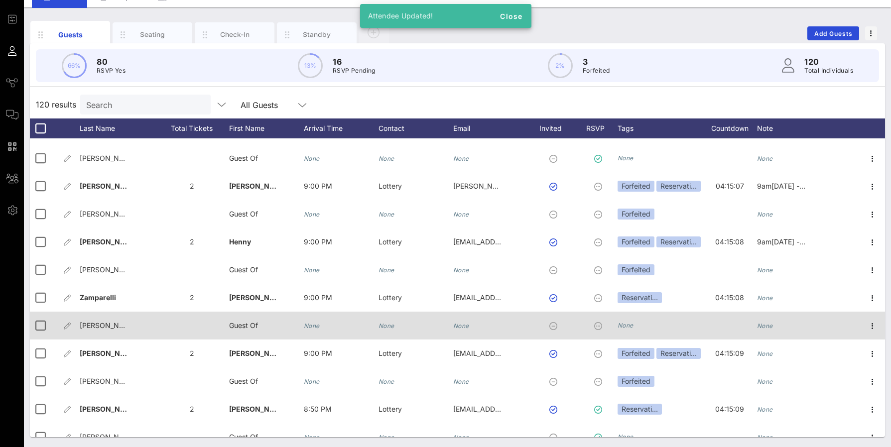
scroll to position [3049, 0]
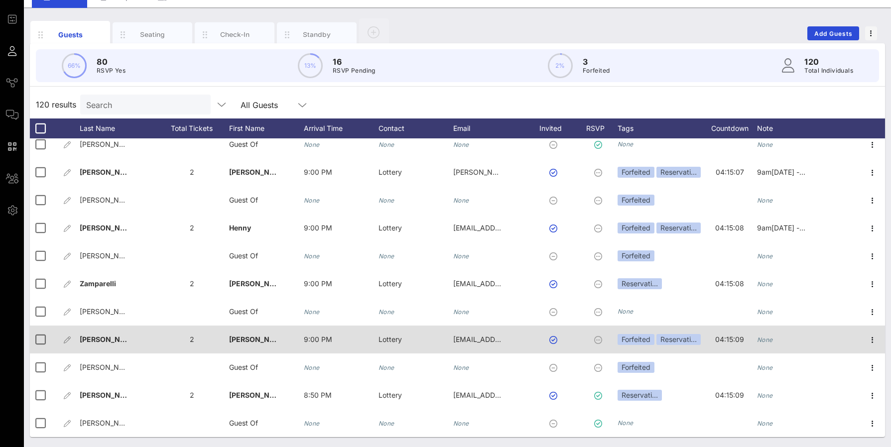
click at [776, 343] on div "None" at bounding box center [794, 345] width 75 height 39
type input "9am, 10/11 - Expired"
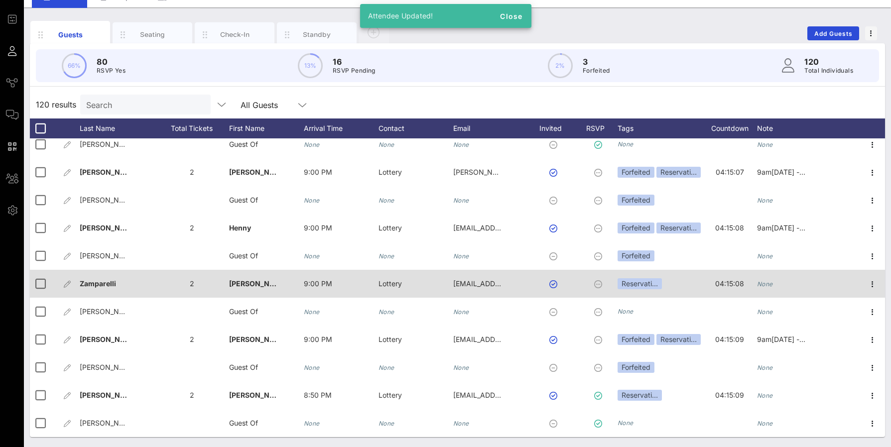
click at [768, 276] on div "None" at bounding box center [765, 284] width 16 height 28
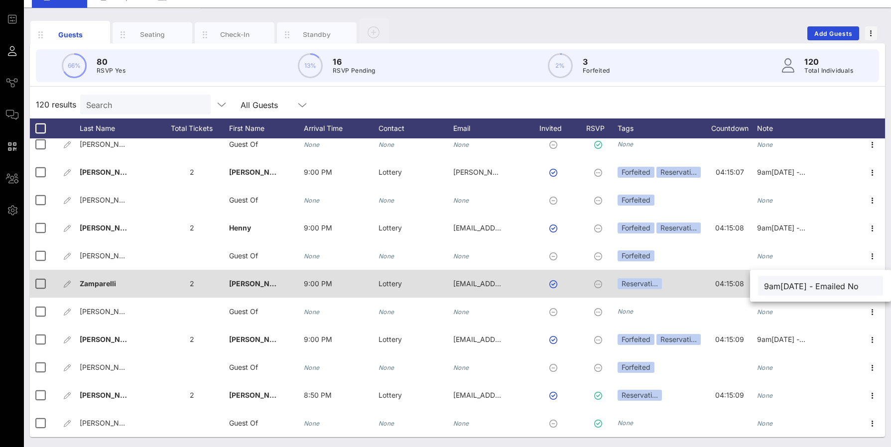
type input "9am, 10/11 - Emailed No"
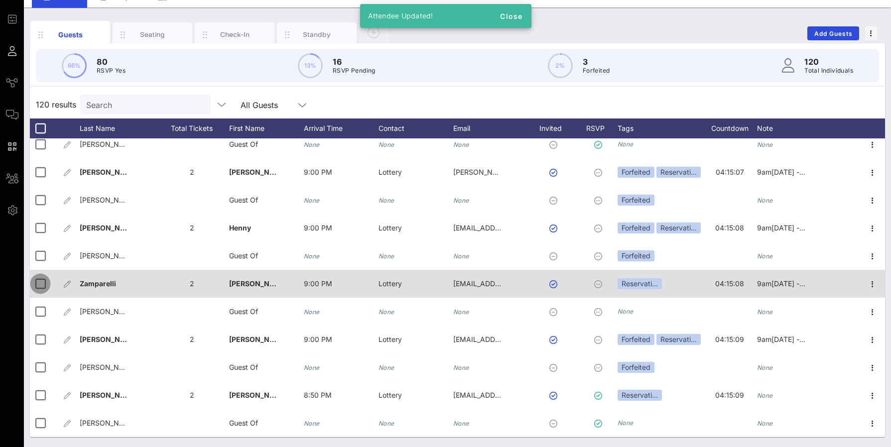
click at [41, 283] on div at bounding box center [40, 283] width 17 height 17
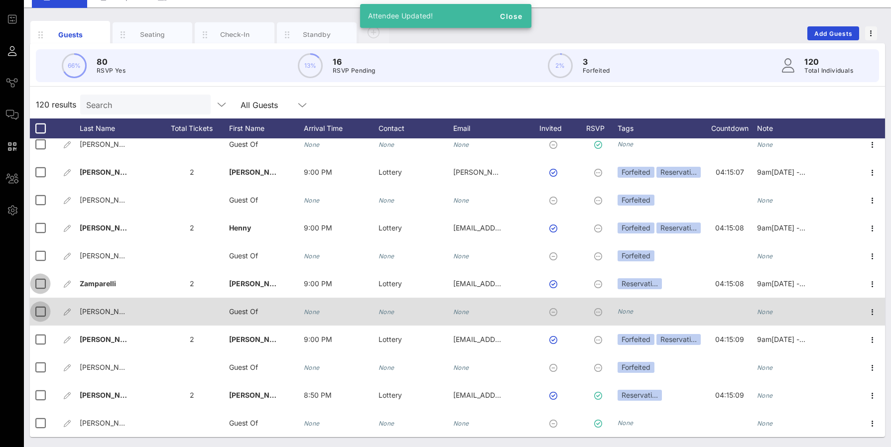
scroll to position [45, 0]
click at [40, 314] on div at bounding box center [40, 311] width 17 height 17
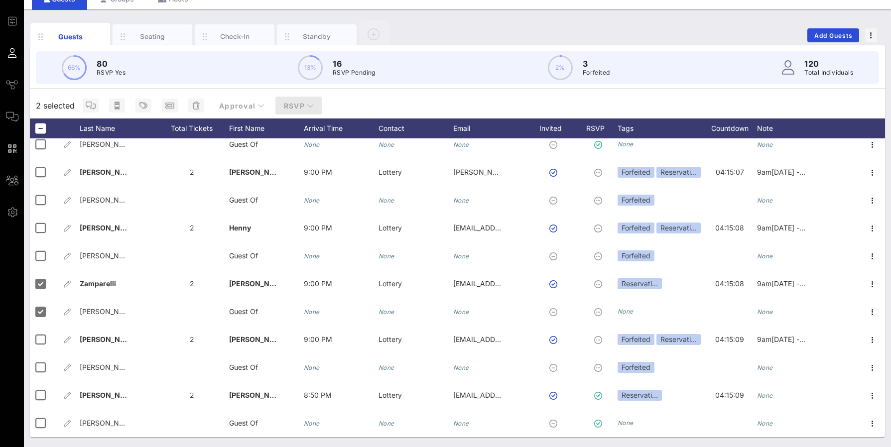
click at [294, 109] on span "RSVP" at bounding box center [298, 106] width 31 height 8
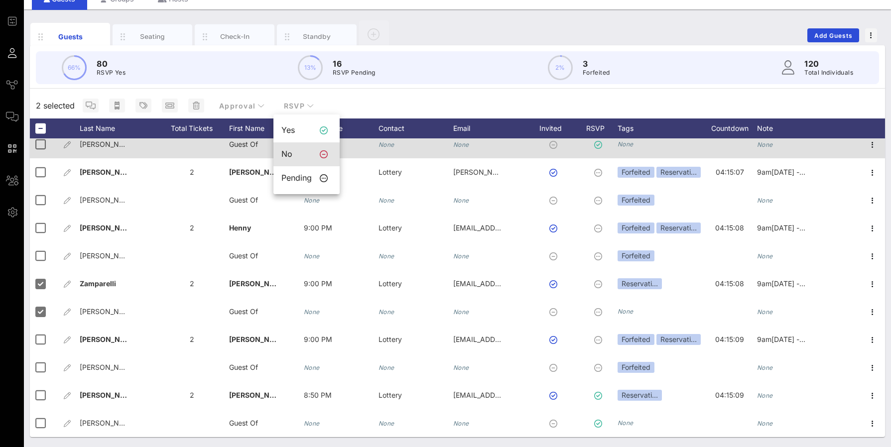
click at [294, 150] on div "No" at bounding box center [296, 153] width 30 height 9
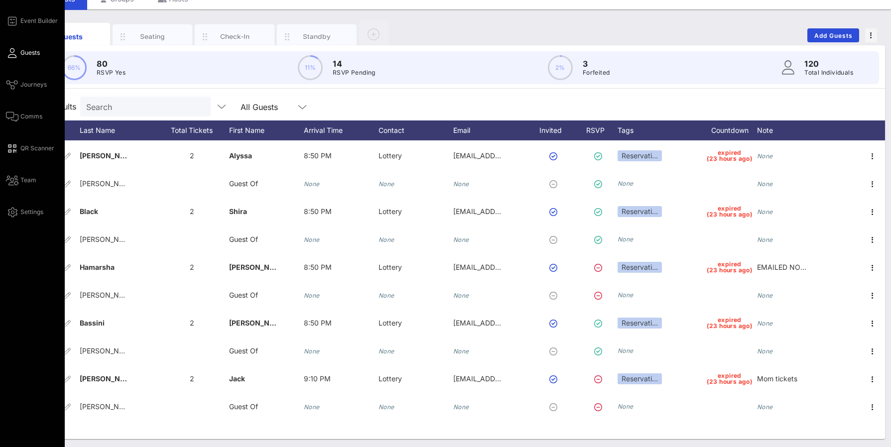
scroll to position [508, 0]
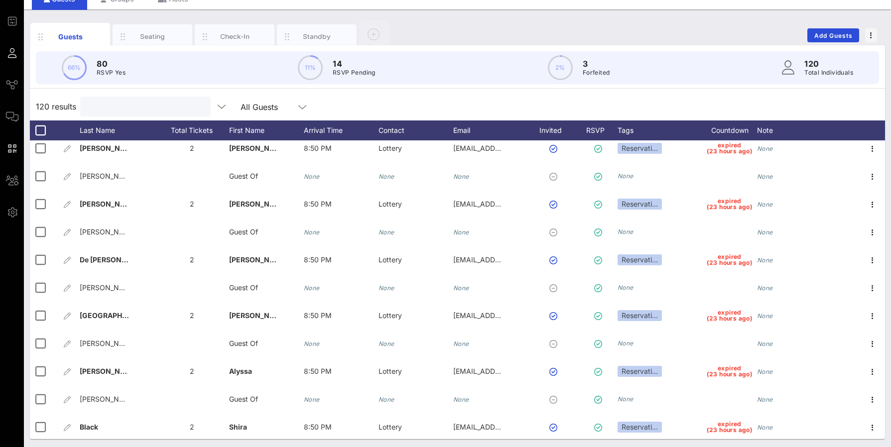
click at [146, 107] on input "text" at bounding box center [144, 106] width 117 height 13
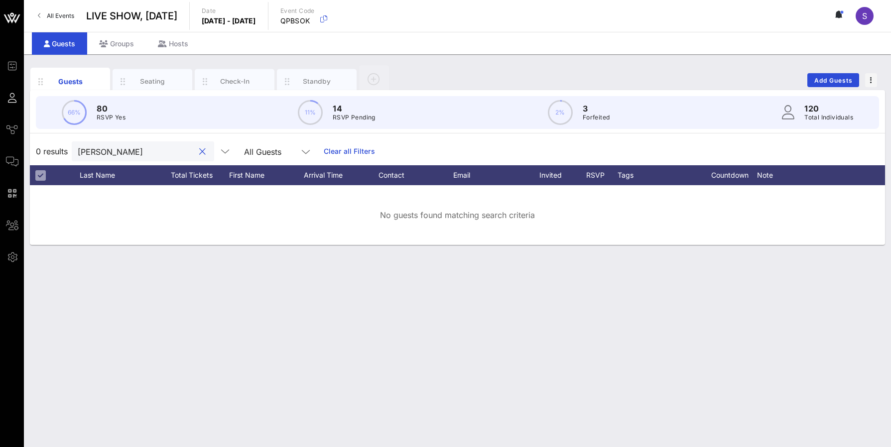
scroll to position [0, 0]
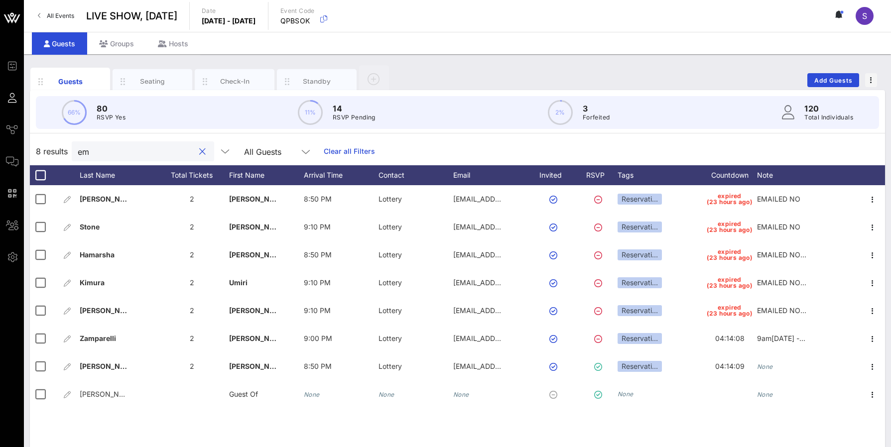
type input "e"
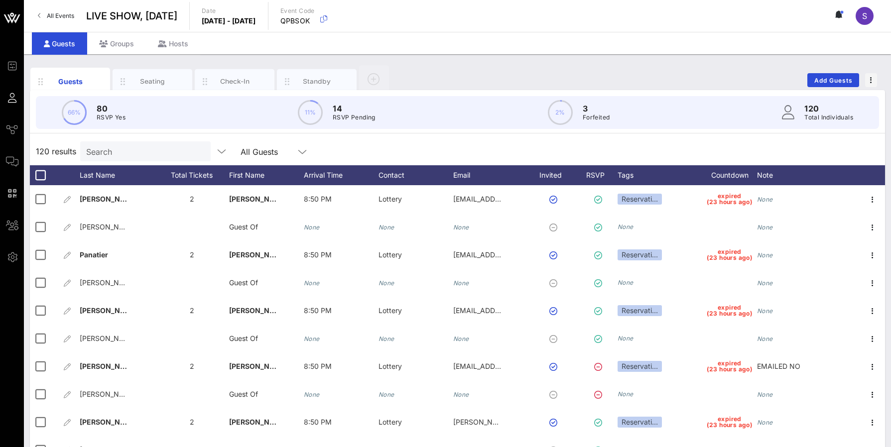
drag, startPoint x: 404, startPoint y: 62, endPoint x: 319, endPoint y: 6, distance: 102.0
click at [405, 63] on div "Guests Seating Check-In Standby Add Guests 66% 80 RSVP Yes 11% 14 RSVP Pending …" at bounding box center [457, 274] width 867 height 440
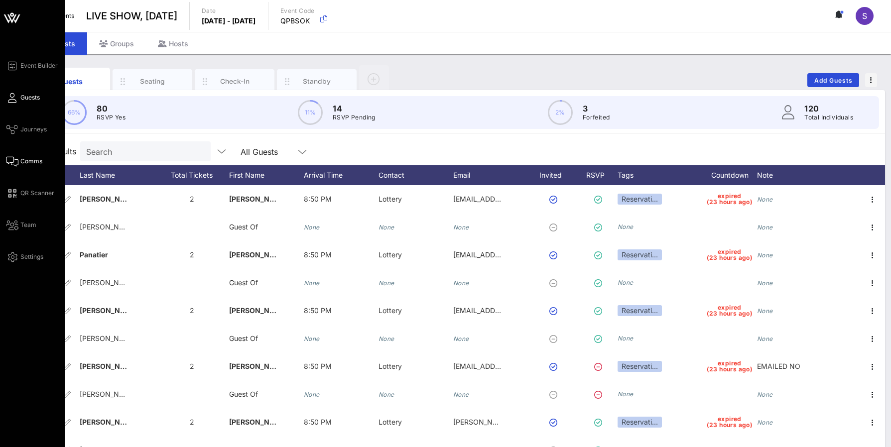
click at [20, 161] on link "Comms" at bounding box center [24, 161] width 36 height 12
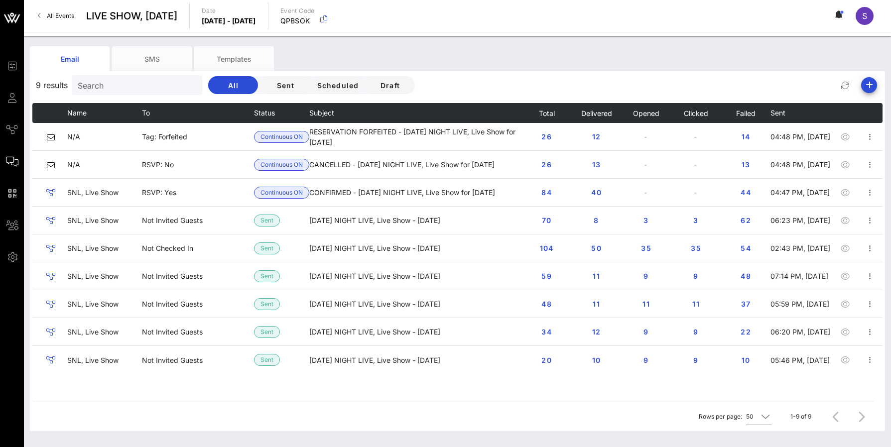
click at [128, 88] on input "Search" at bounding box center [136, 85] width 117 height 13
paste input "Maehika"
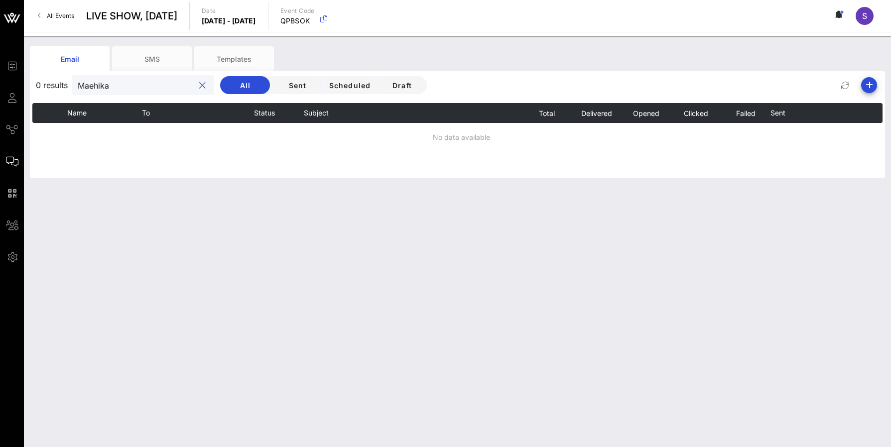
click at [285, 95] on div "0 results Maehika All Sent Scheduled Draft" at bounding box center [457, 85] width 855 height 24
click at [291, 87] on span "Sent" at bounding box center [297, 85] width 34 height 8
click at [190, 78] on div "Maehika" at bounding box center [143, 85] width 142 height 20
type input "M"
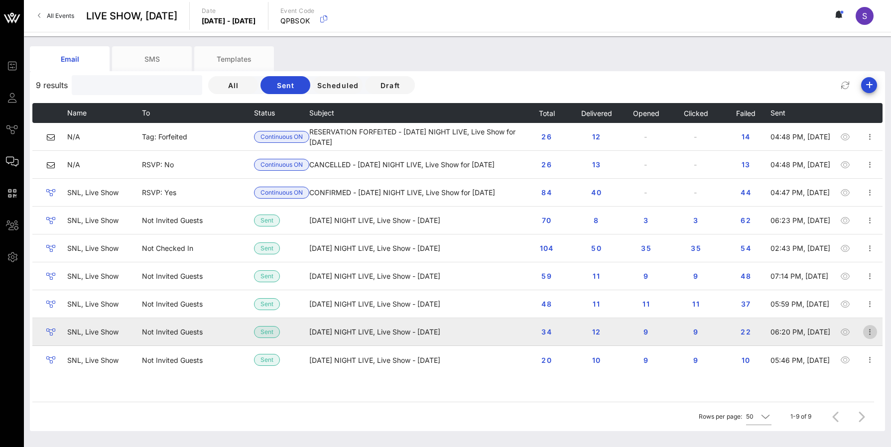
click at [873, 336] on icon "button" at bounding box center [870, 332] width 12 height 12
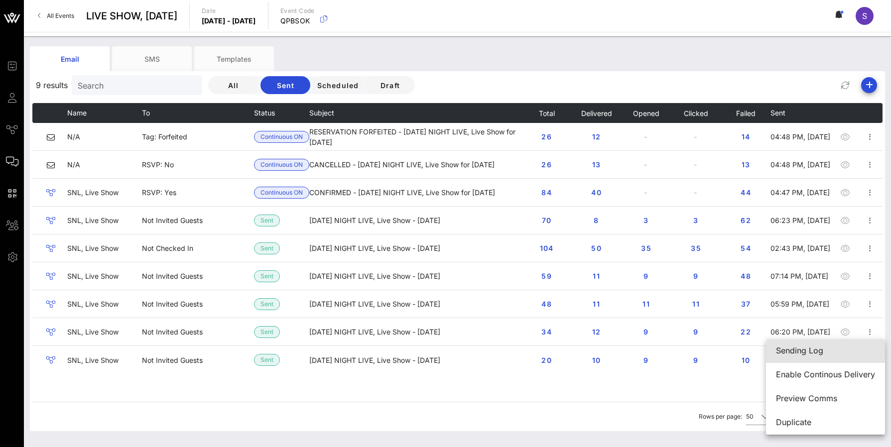
click at [868, 345] on div "Sending Log" at bounding box center [825, 350] width 99 height 21
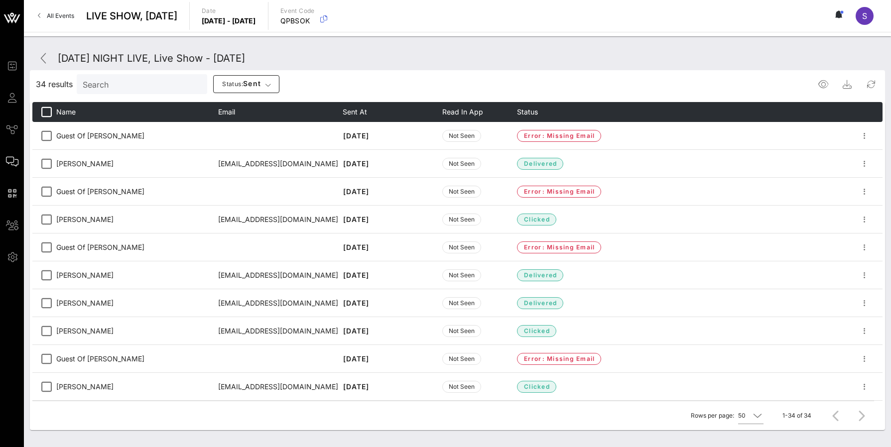
click at [107, 87] on input "Search" at bounding box center [141, 84] width 117 height 13
paste input "Maehika"
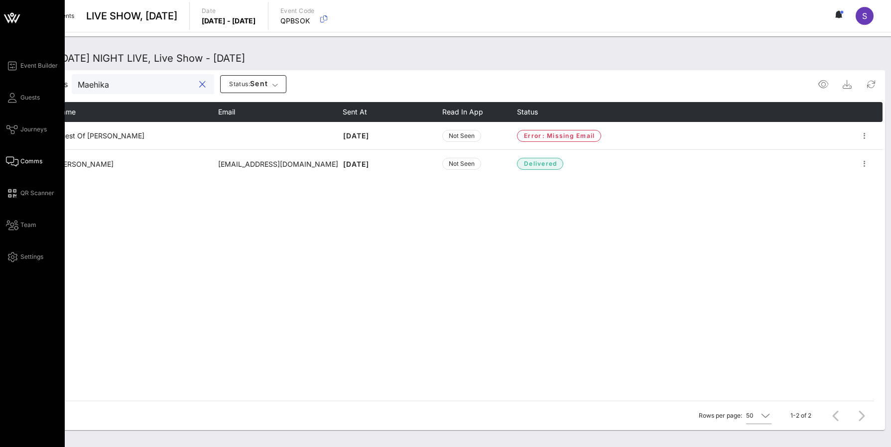
type input "Maehika"
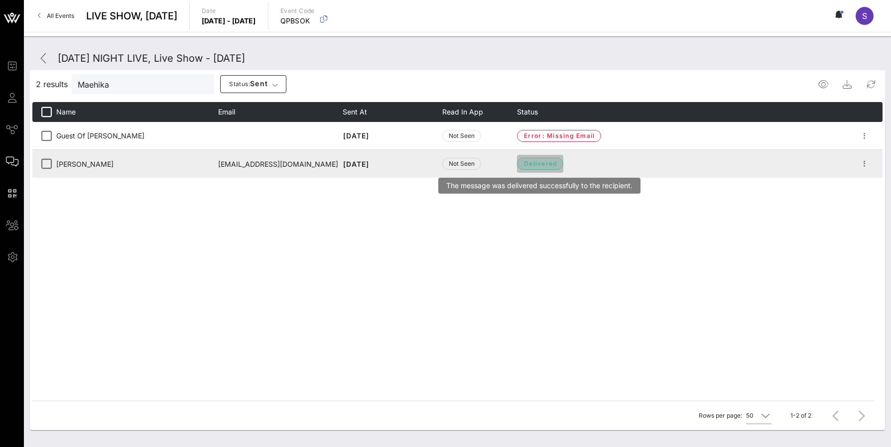
click at [554, 160] on span "delivered" at bounding box center [540, 164] width 33 height 10
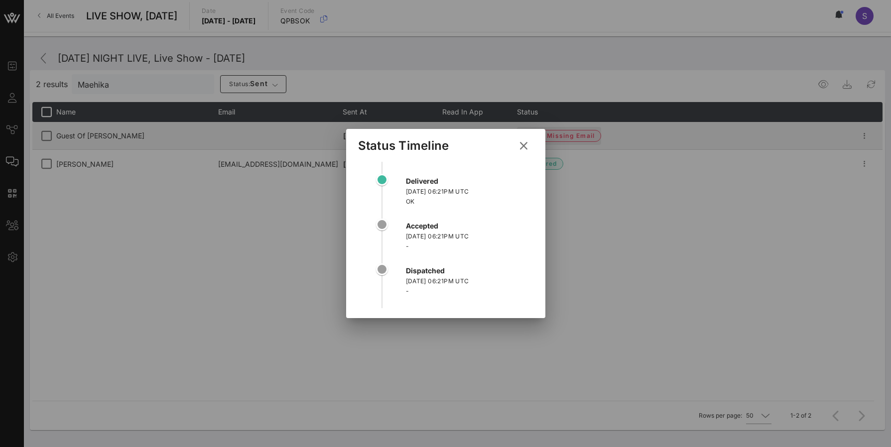
drag, startPoint x: 524, startPoint y: 150, endPoint x: 524, endPoint y: 135, distance: 14.4
click at [524, 150] on icon at bounding box center [523, 145] width 15 height 14
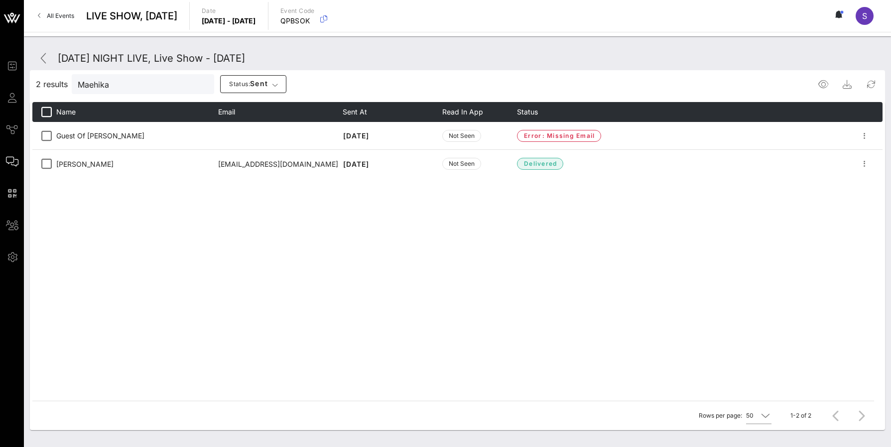
click at [522, 82] on div "2 results Maehika Status: sent" at bounding box center [457, 84] width 855 height 24
click at [45, 60] on icon at bounding box center [44, 58] width 12 height 12
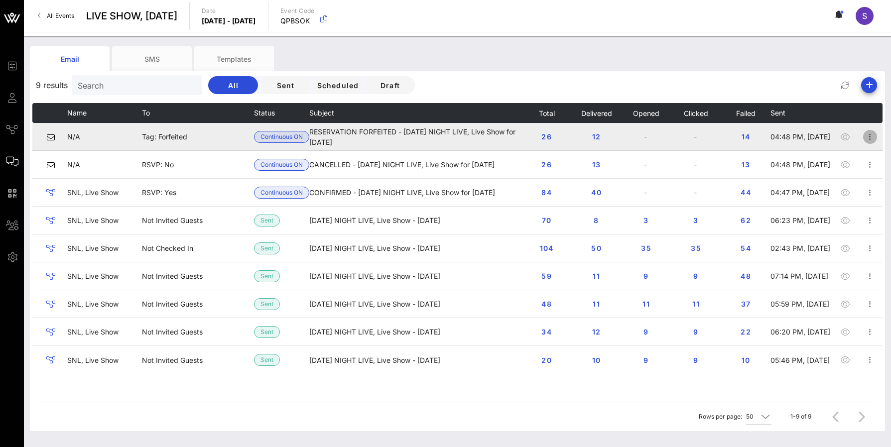
click at [873, 136] on icon "button" at bounding box center [870, 137] width 12 height 12
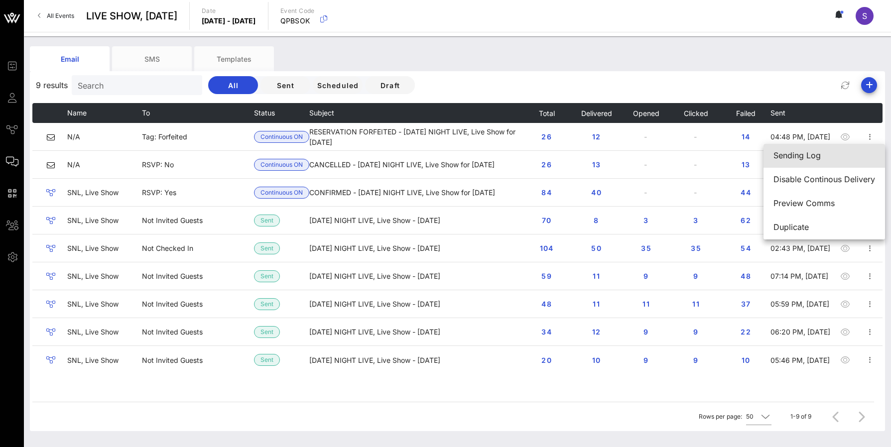
click at [872, 160] on div "Sending Log" at bounding box center [825, 155] width 102 height 9
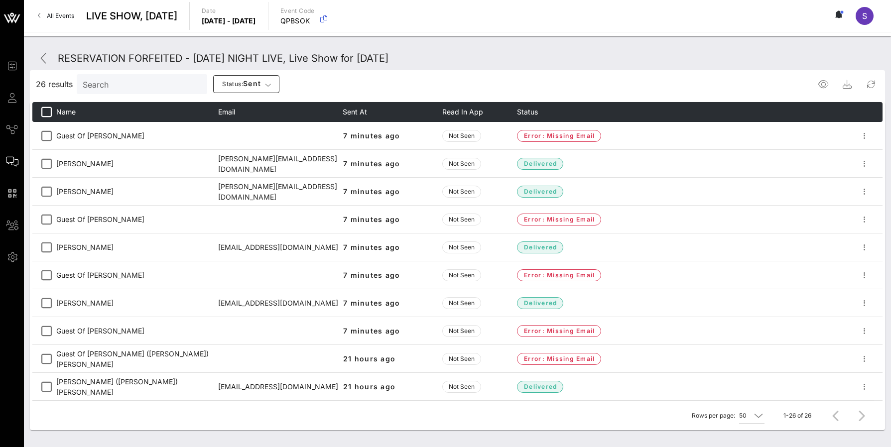
click at [135, 88] on input "Search" at bounding box center [141, 84] width 117 height 13
paste input "Maehika"
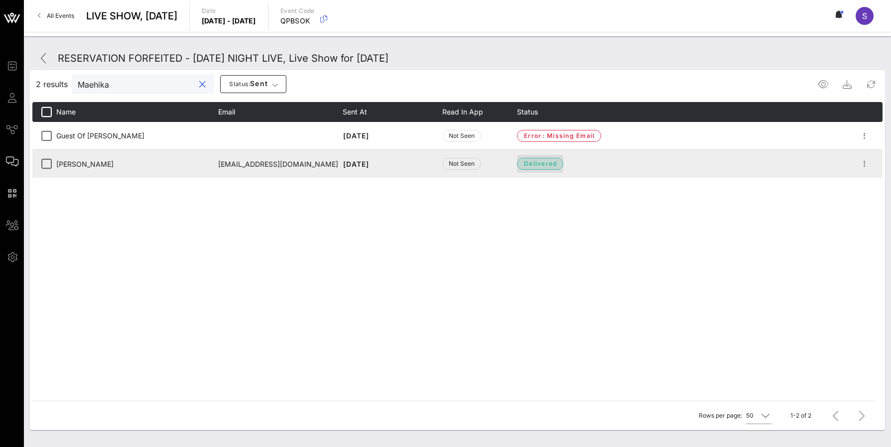
type input "Maehika"
click at [547, 160] on span "delivered" at bounding box center [540, 164] width 33 height 10
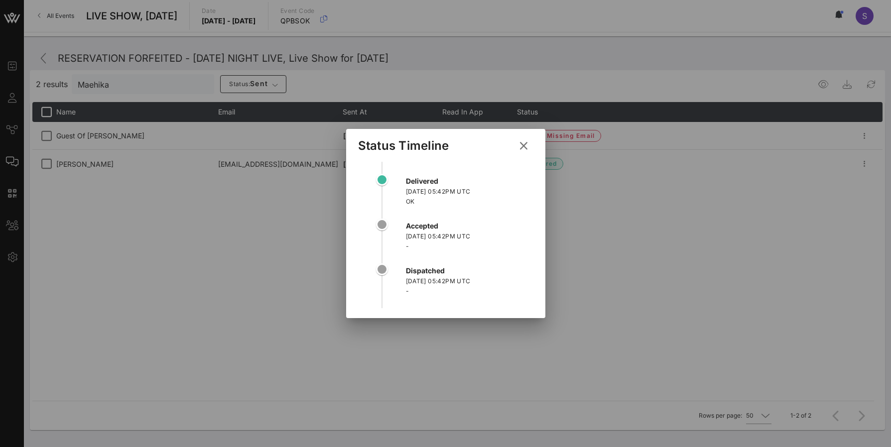
drag, startPoint x: 525, startPoint y: 147, endPoint x: 431, endPoint y: 209, distance: 112.5
click at [525, 147] on icon at bounding box center [523, 146] width 15 height 14
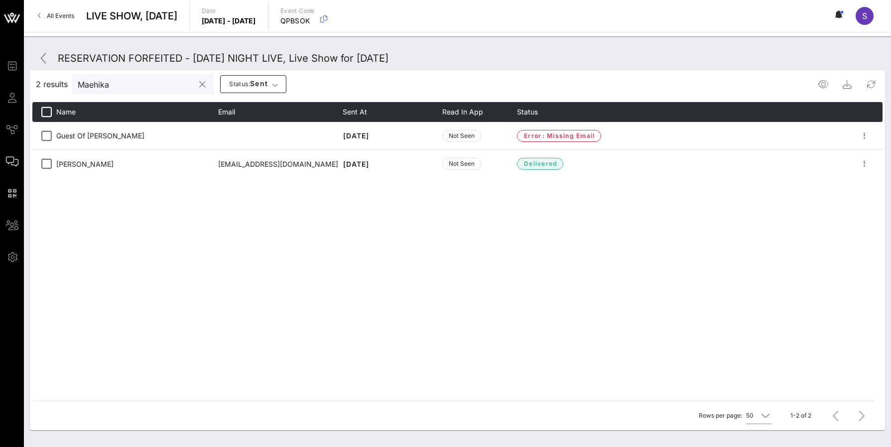
click at [141, 80] on input "Maehika" at bounding box center [136, 84] width 117 height 13
click at [198, 85] on div at bounding box center [202, 85] width 12 height 12
click at [199, 84] on button "clear icon" at bounding box center [202, 85] width 6 height 10
